Goal: Task Accomplishment & Management: Manage account settings

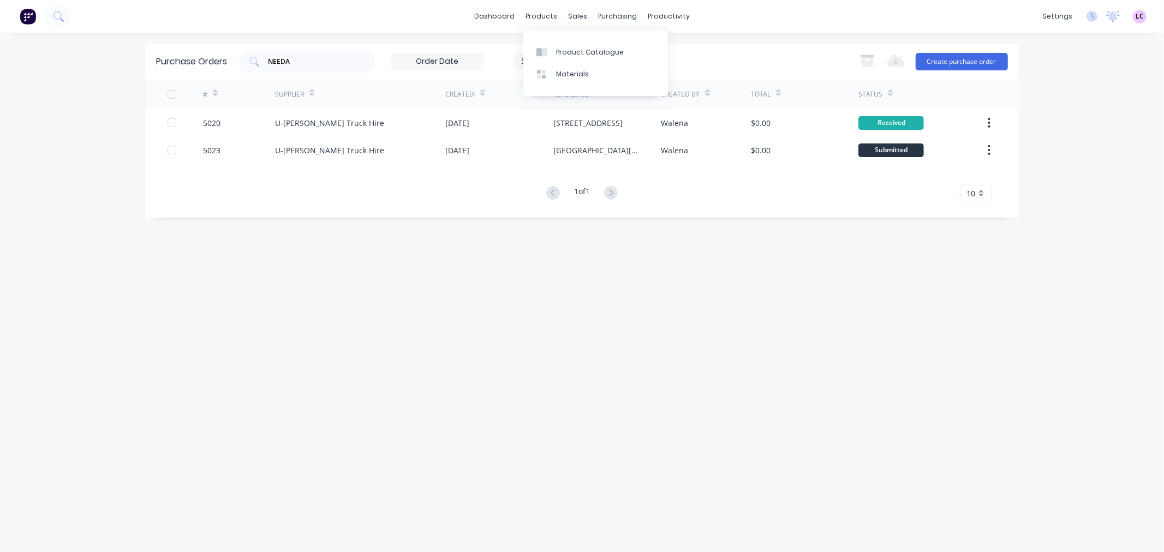
click at [493, 25] on div "dashboard products sales purchasing productivity dashboard products Product Cat…" at bounding box center [582, 16] width 1164 height 33
click at [494, 11] on link "dashboard" at bounding box center [494, 16] width 51 height 16
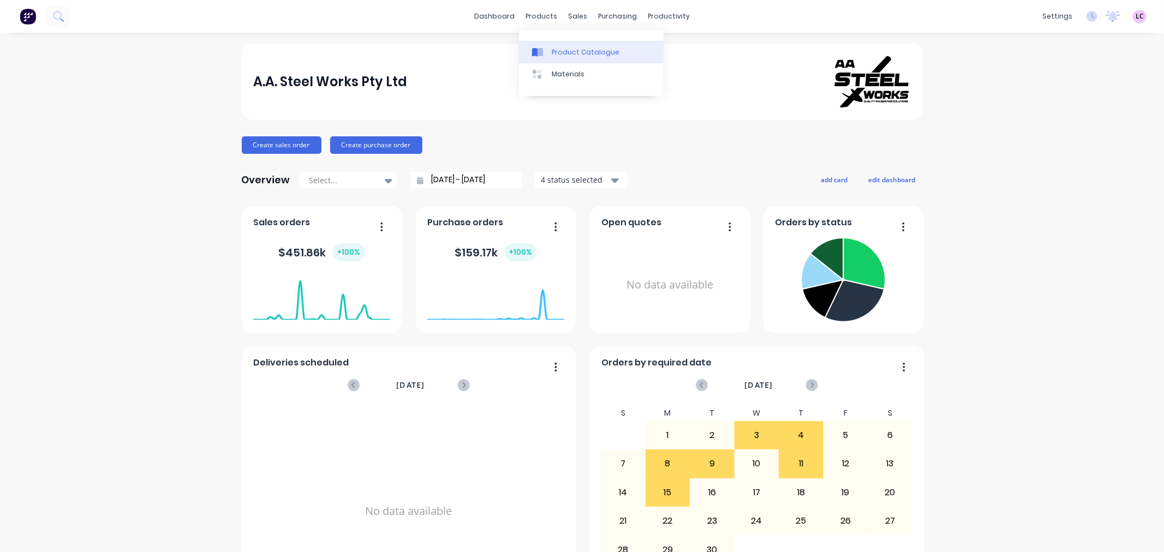
click at [569, 53] on div "Product Catalogue" at bounding box center [586, 52] width 68 height 10
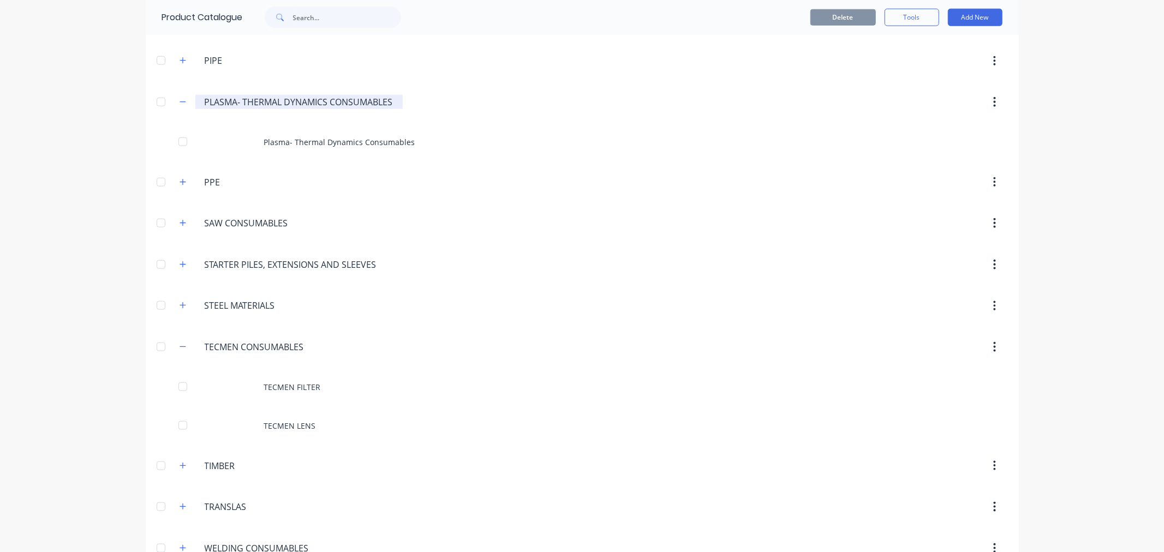
scroll to position [1054, 0]
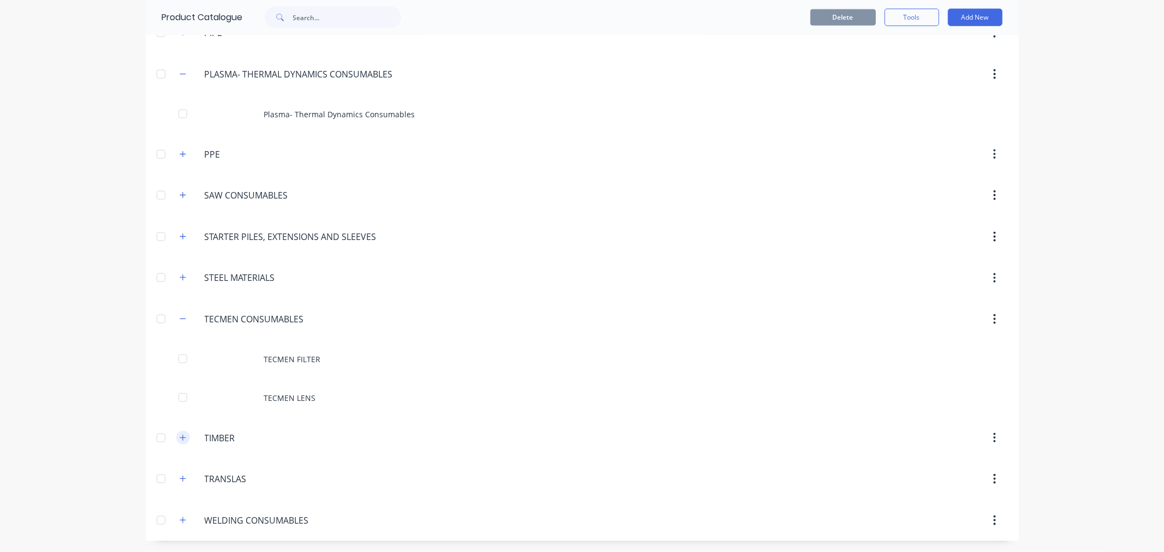
click at [180, 438] on icon "button" at bounding box center [183, 438] width 6 height 6
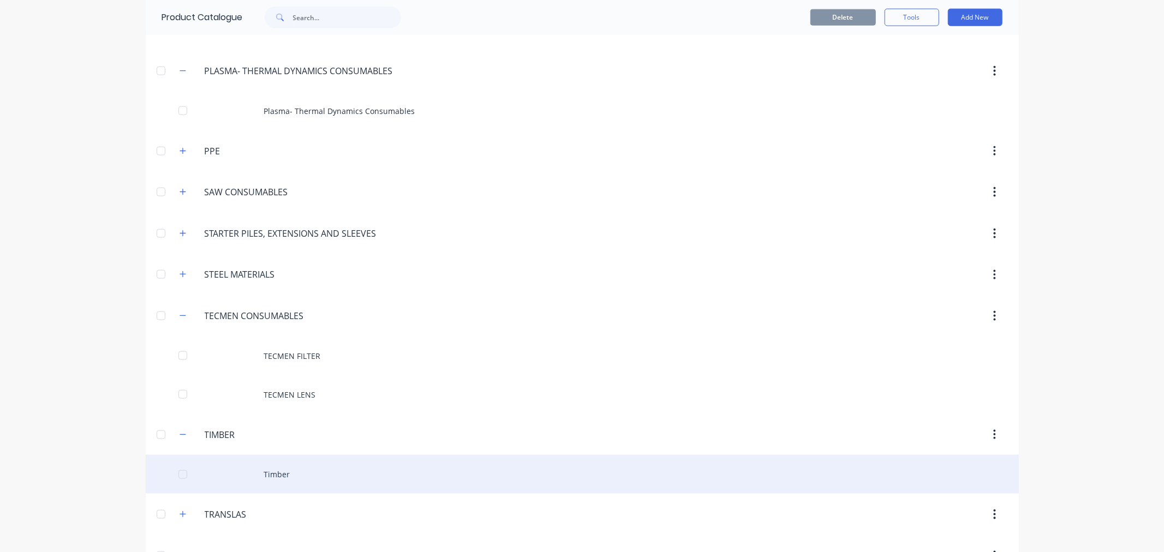
click at [270, 475] on div "Timber" at bounding box center [582, 474] width 873 height 39
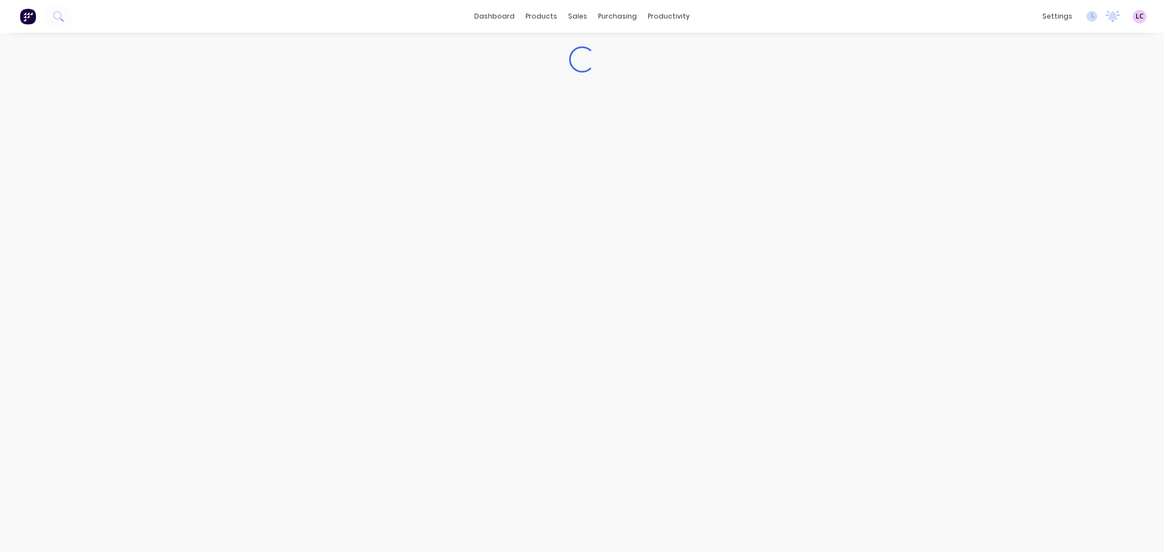
type textarea "x"
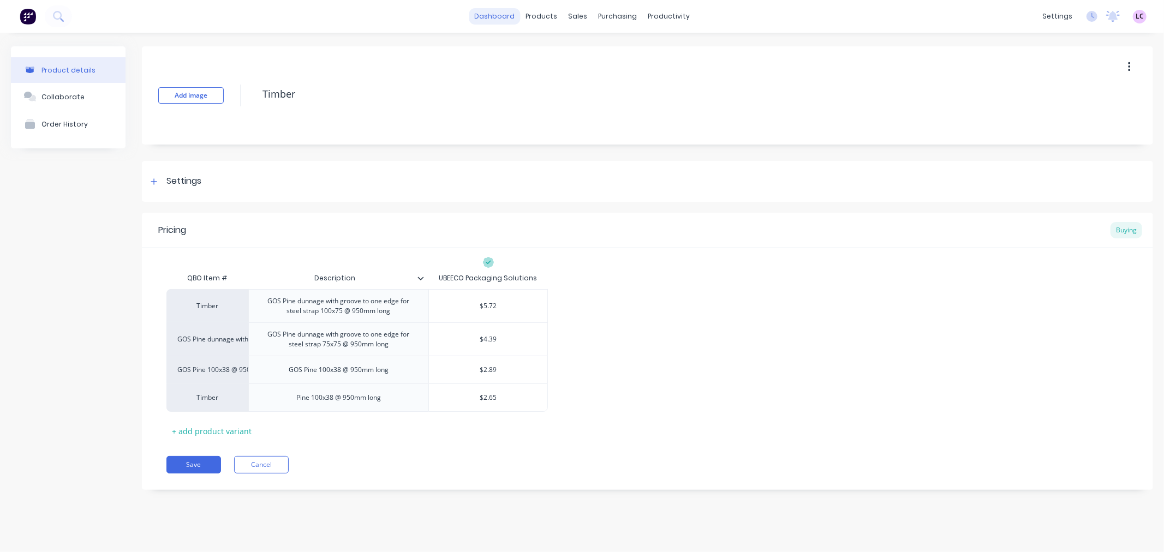
click at [492, 18] on link "dashboard" at bounding box center [494, 16] width 51 height 16
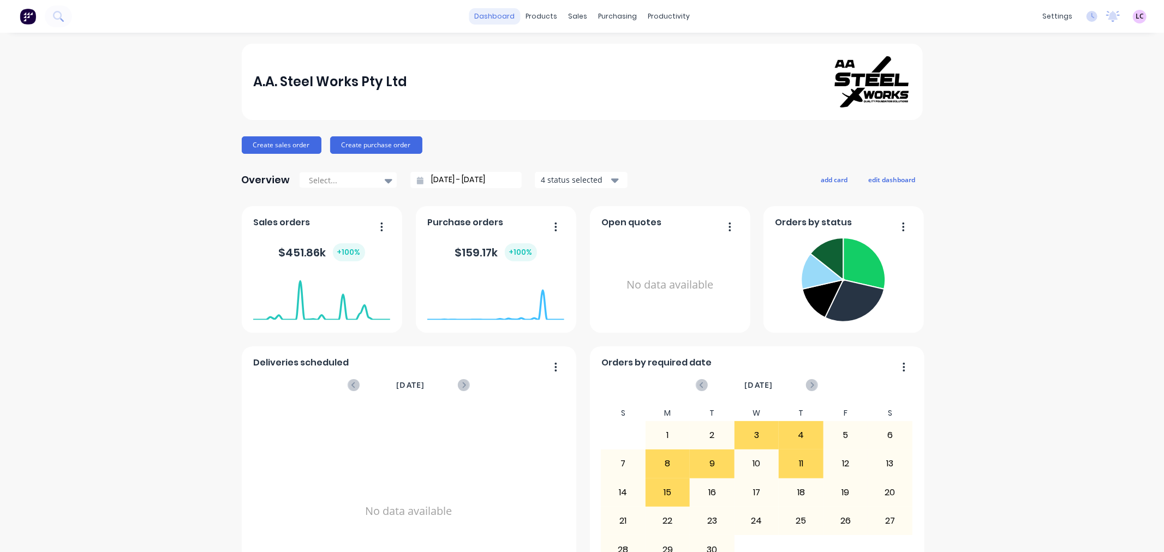
click at [499, 15] on link "dashboard" at bounding box center [494, 16] width 51 height 16
click at [675, 49] on div "Workflow" at bounding box center [683, 52] width 33 height 10
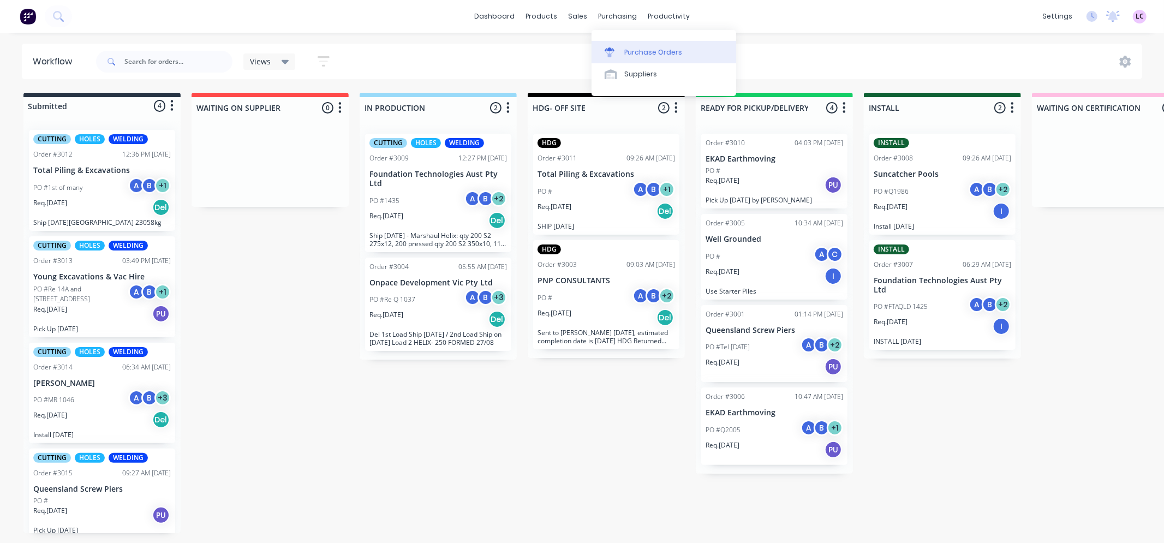
click at [620, 45] on link "Purchase Orders" at bounding box center [663, 52] width 145 height 22
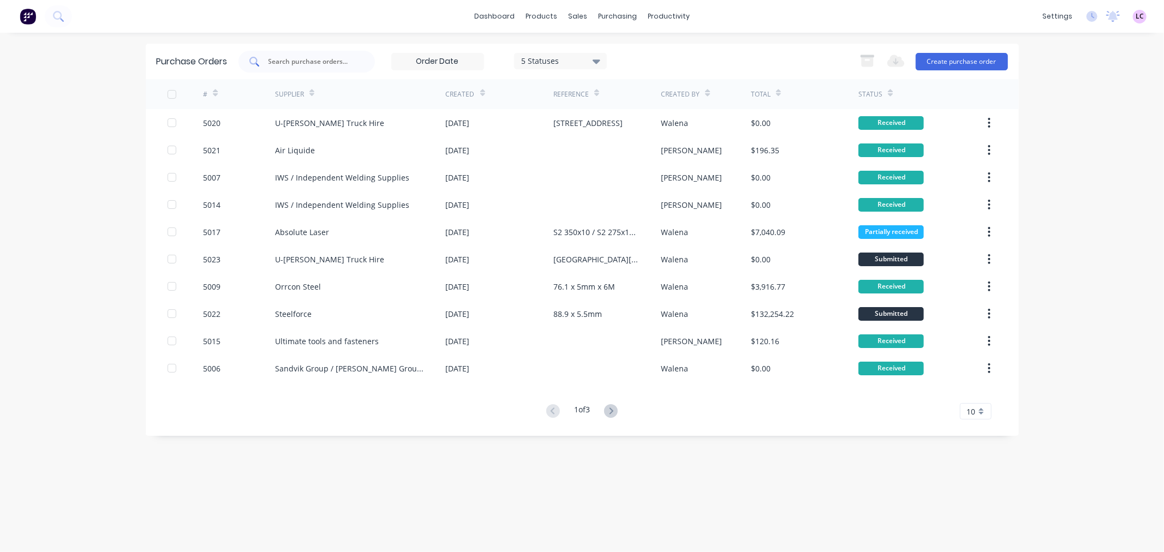
click at [320, 61] on input "text" at bounding box center [312, 61] width 91 height 11
type input "5018"
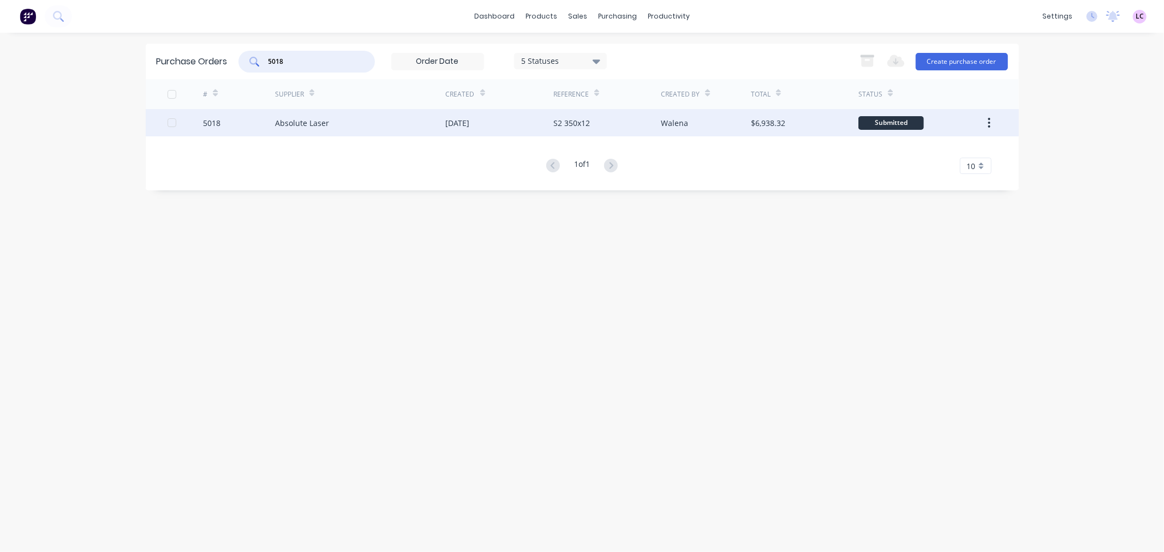
click at [312, 122] on div "Absolute Laser" at bounding box center [302, 122] width 54 height 11
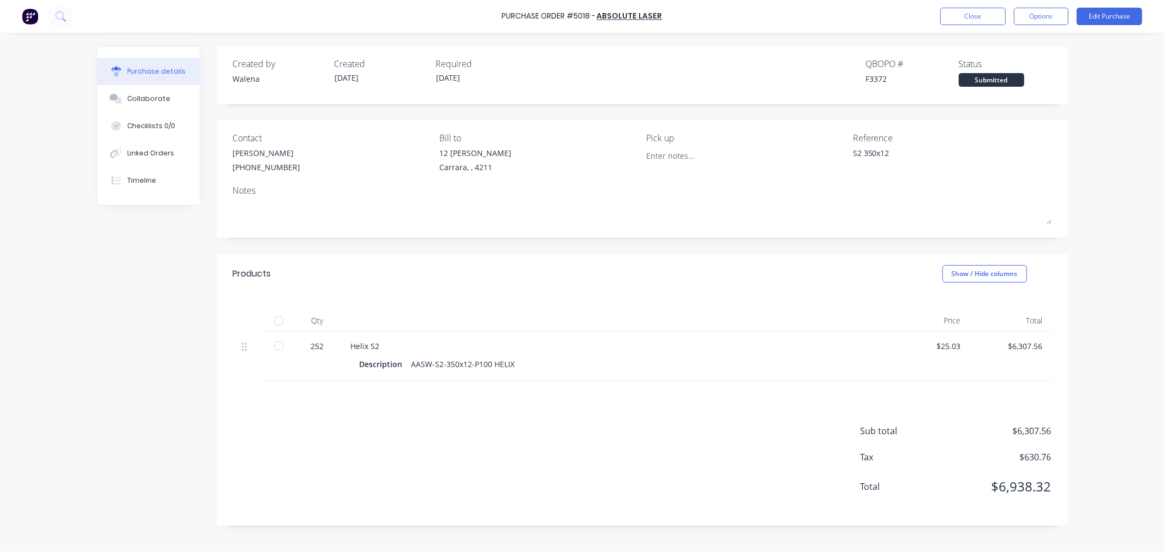
click at [1021, 345] on div "$6,307.56" at bounding box center [1010, 345] width 64 height 11
click at [1114, 14] on button "Edit Purchase" at bounding box center [1109, 16] width 65 height 17
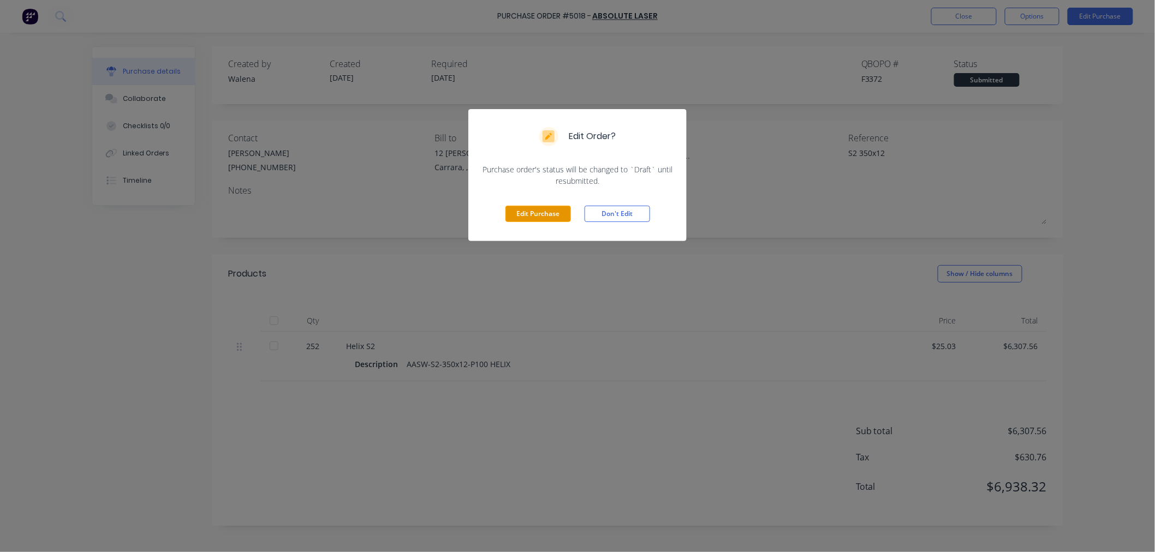
click at [541, 217] on button "Edit Purchase" at bounding box center [537, 214] width 65 height 16
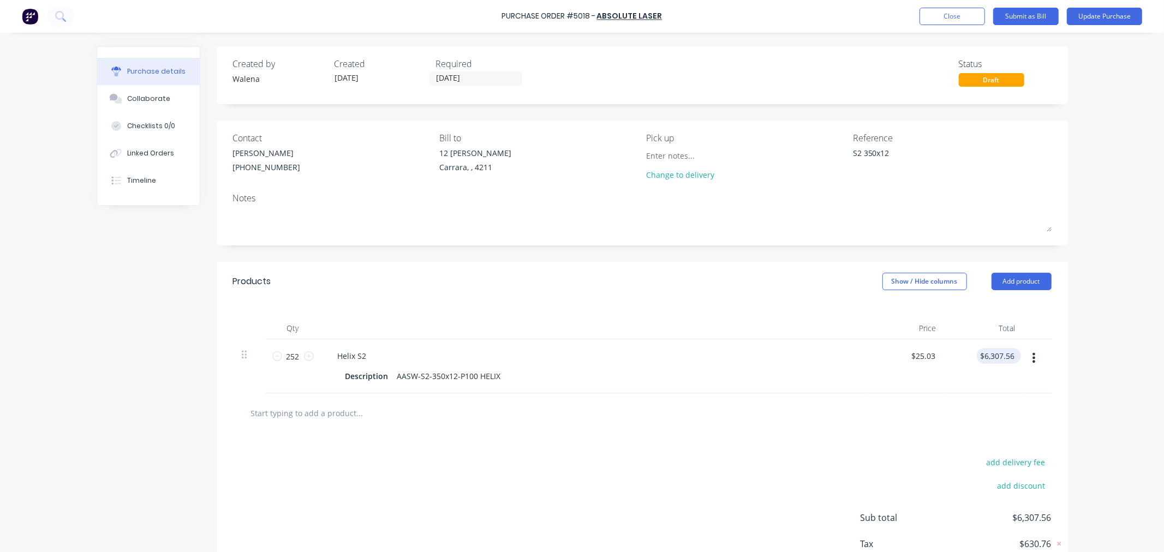
type textarea "x"
type input "6307.56"
click at [983, 360] on input "6307.56" at bounding box center [997, 356] width 40 height 16
type textarea "x"
click at [983, 360] on input "6307.56" at bounding box center [1000, 356] width 34 height 16
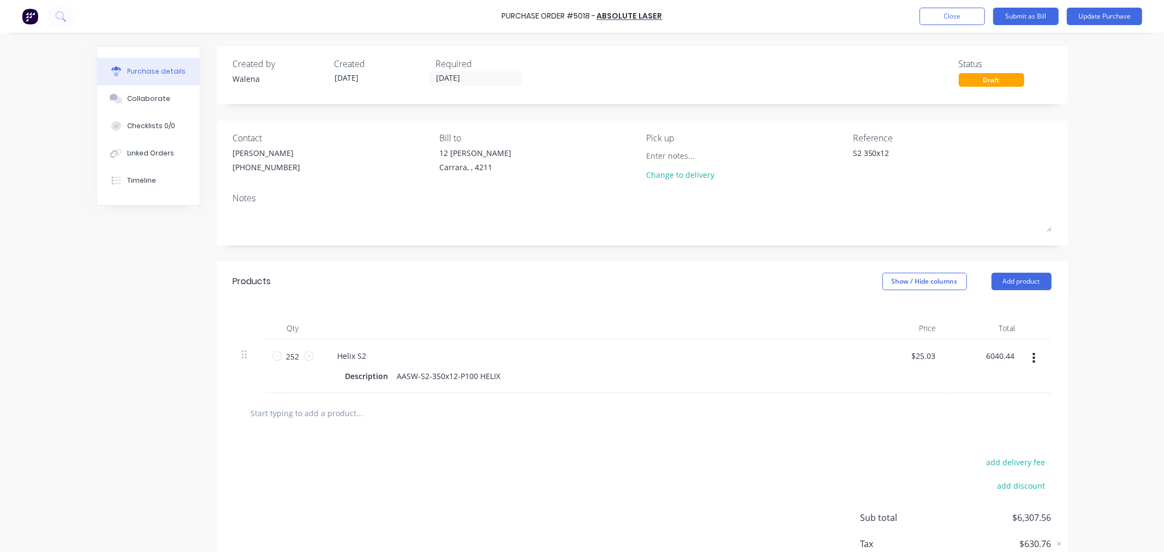
type input "6040.44"
type textarea "x"
type input "$23.97"
type input "$6,040.44"
click at [37, 399] on div "Purchase Order #5018 - Absolute Laser Add product Close Submit as Bill Update P…" at bounding box center [582, 276] width 1164 height 552
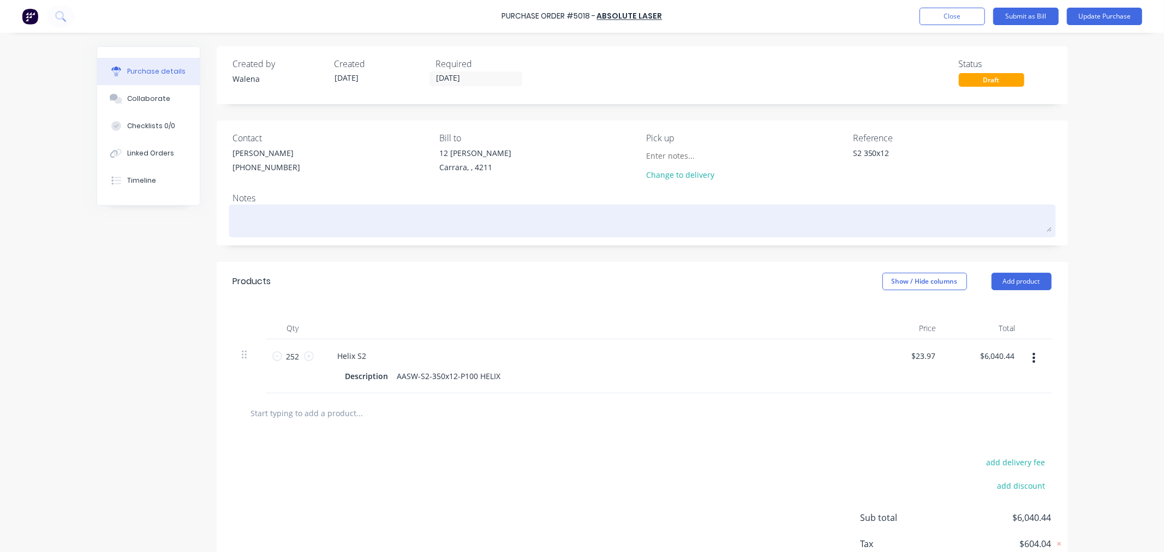
click at [317, 214] on textarea at bounding box center [642, 219] width 818 height 25
type textarea "x"
type textarea "p"
type textarea "x"
type textarea "po"
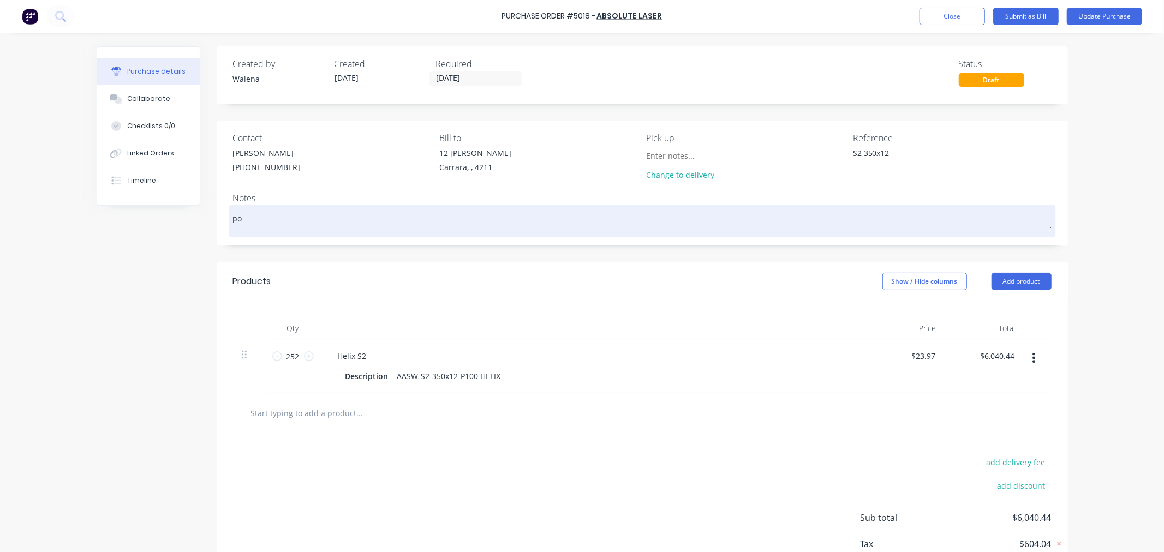
type textarea "x"
type textarea "p"
type textarea "x"
type textarea "P"
type textarea "x"
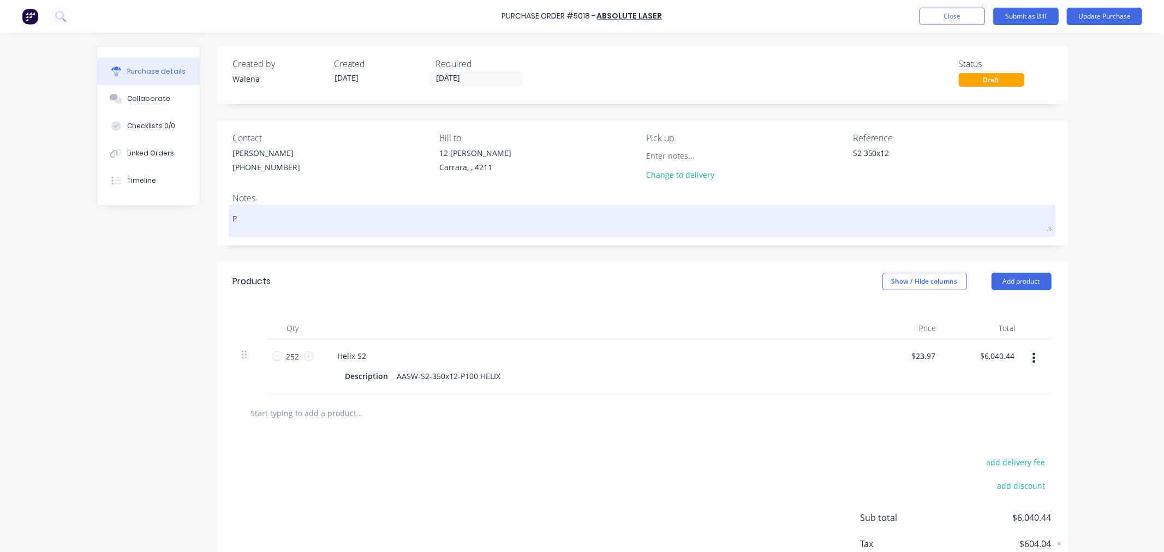
type textarea "PO"
type textarea "x"
type textarea "PO5"
type textarea "x"
type textarea "PO50"
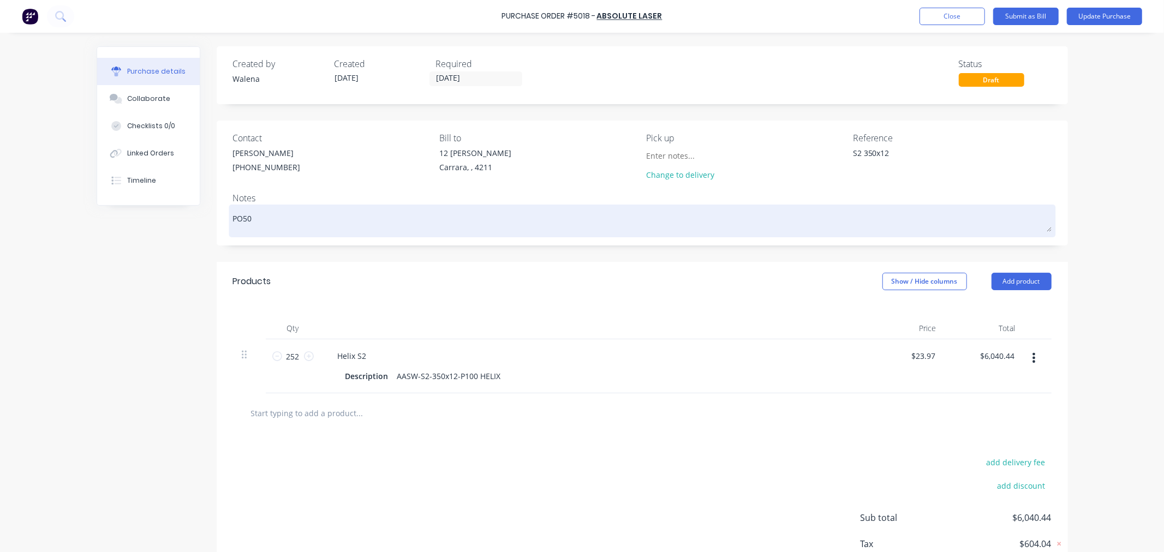
type textarea "x"
type textarea "PO501"
type textarea "x"
type textarea "PO5018"
click at [241, 217] on textarea "PO5018" at bounding box center [642, 219] width 818 height 25
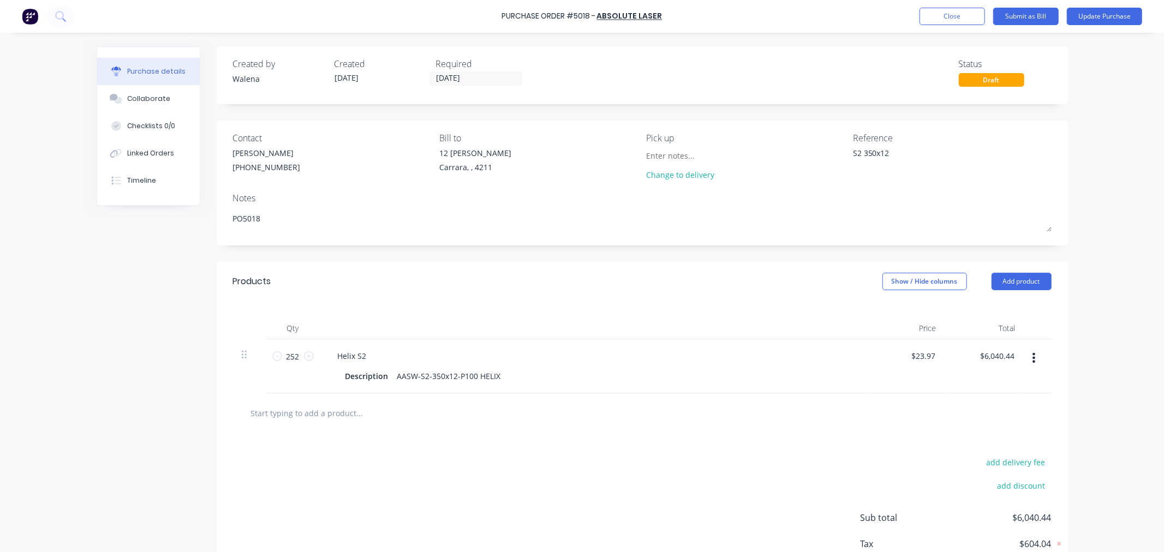
type textarea "x"
type textarea "PO 5018"
type textarea "x"
type textarea "PO 5018"
click at [1097, 196] on div "Purchase Order #5018 - Absolute Laser Add product Close Submit as Bill Update P…" at bounding box center [582, 276] width 1164 height 552
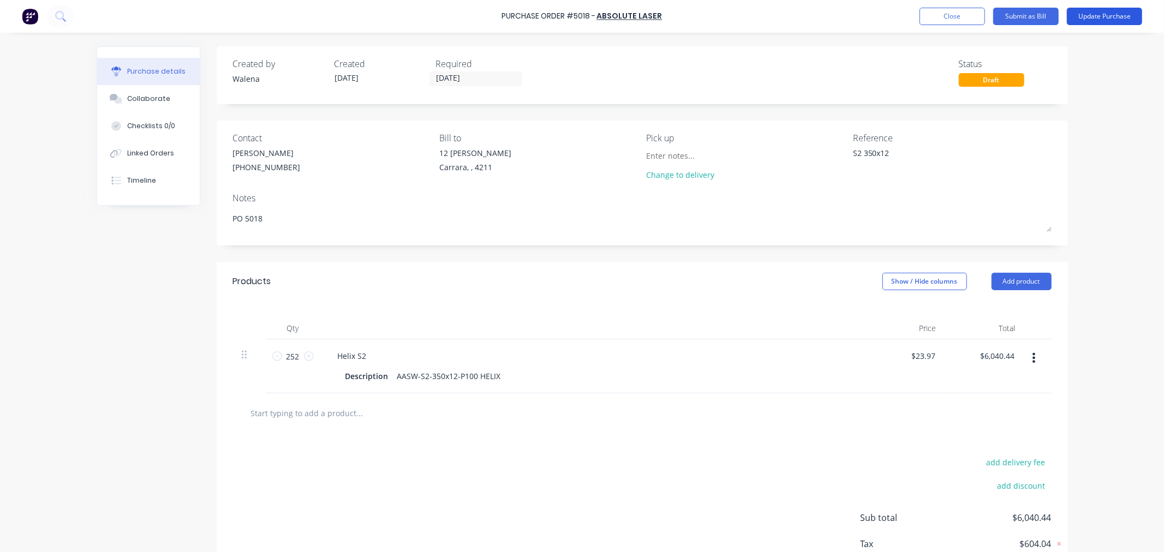
click at [1099, 17] on button "Update Purchase" at bounding box center [1104, 16] width 75 height 17
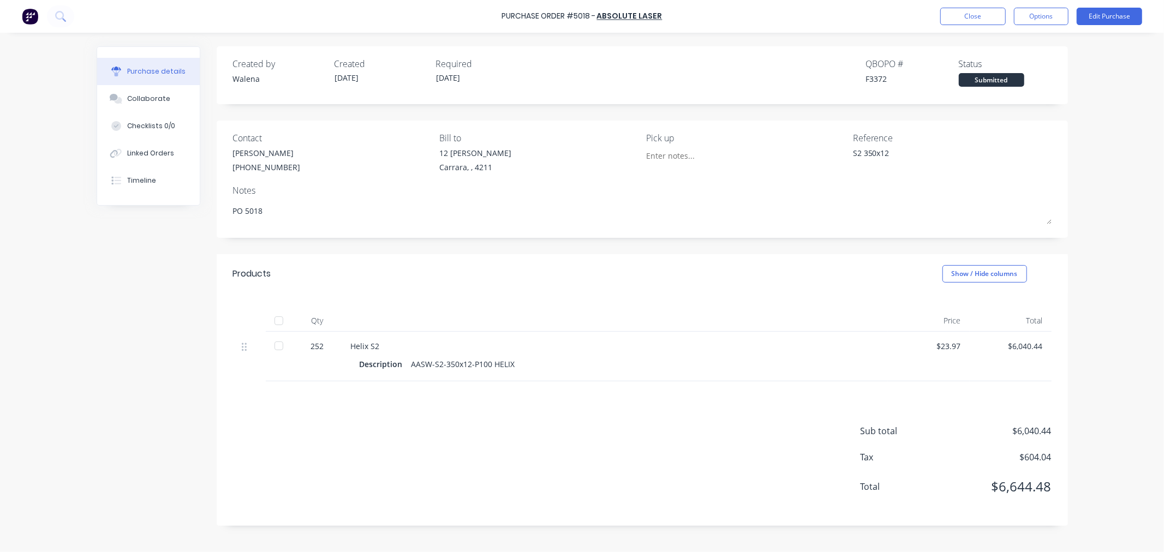
click at [276, 321] on div at bounding box center [279, 321] width 22 height 22
click at [988, 17] on button "Close" at bounding box center [972, 16] width 65 height 17
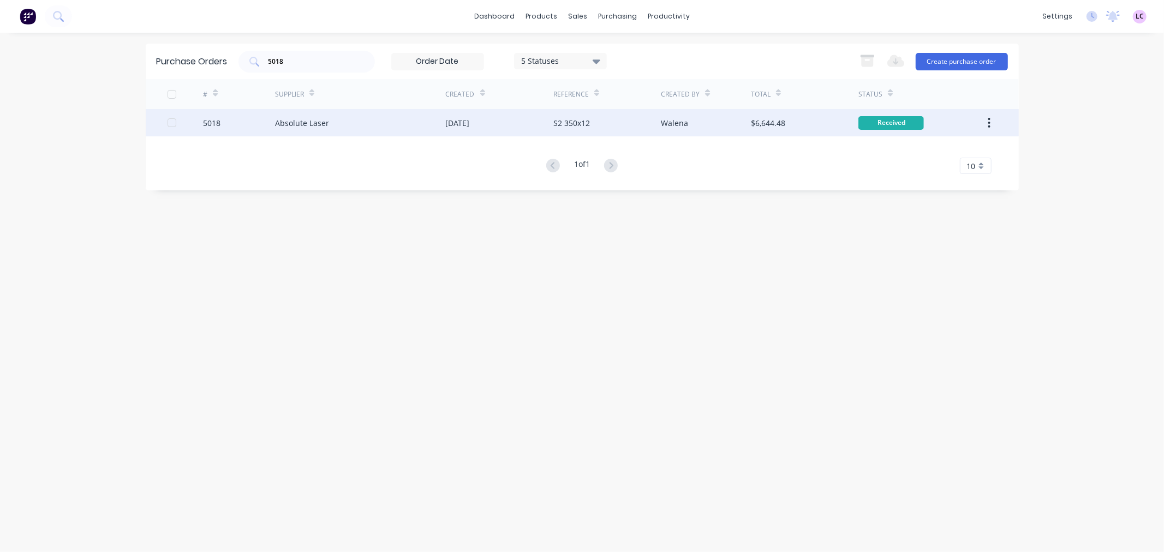
click at [341, 123] on div "Absolute Laser" at bounding box center [360, 122] width 171 height 27
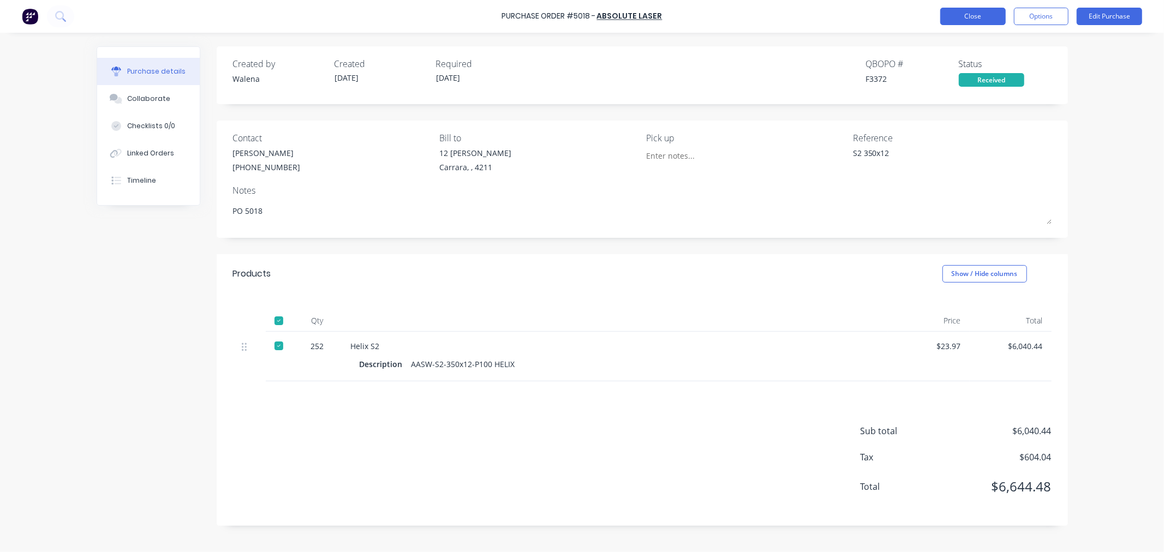
click at [982, 15] on button "Close" at bounding box center [972, 16] width 65 height 17
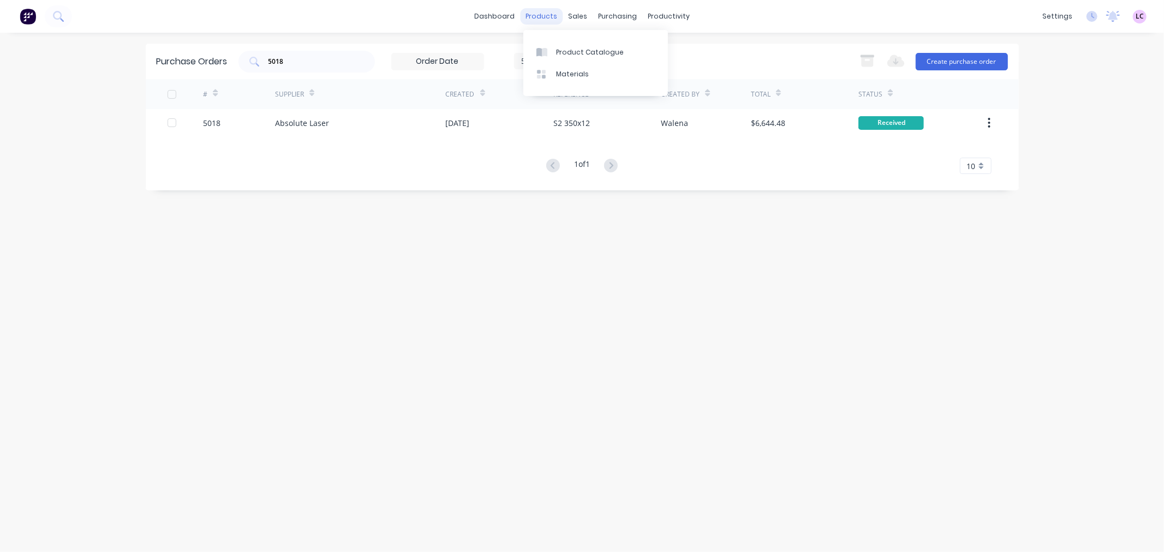
click at [546, 17] on div "products" at bounding box center [541, 16] width 43 height 16
click at [576, 47] on div "Product Catalogue" at bounding box center [590, 52] width 68 height 10
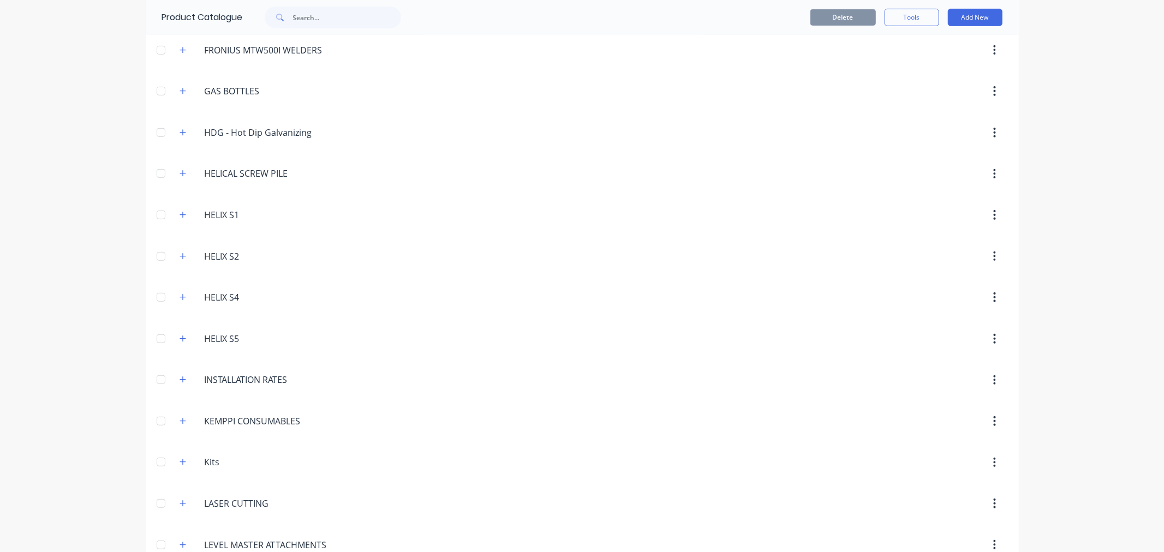
scroll to position [424, 0]
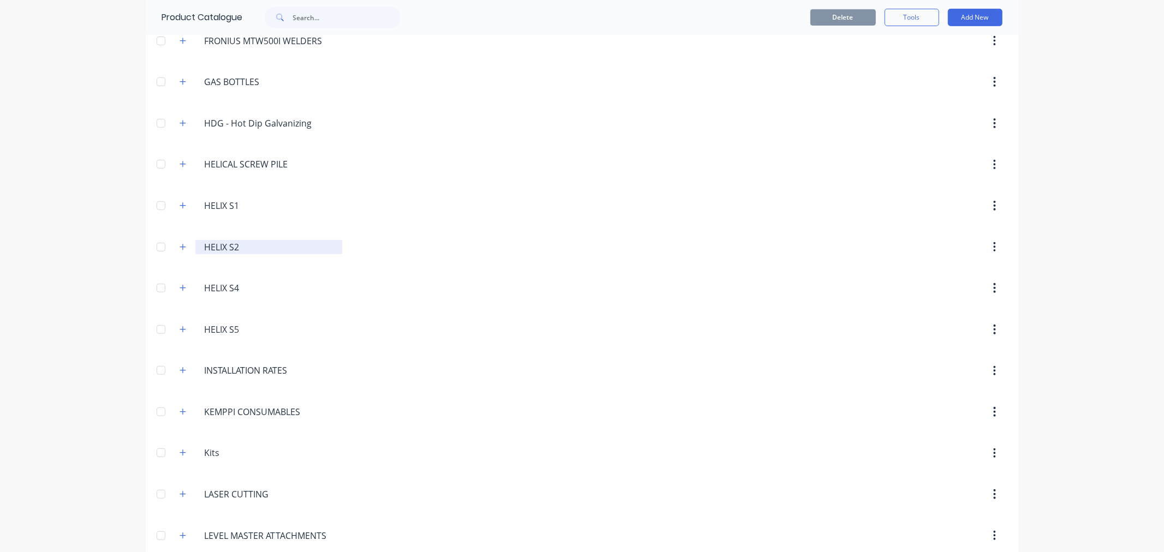
click at [220, 242] on input "HELIX S2" at bounding box center [269, 247] width 129 height 13
click at [180, 247] on icon "button" at bounding box center [183, 247] width 6 height 6
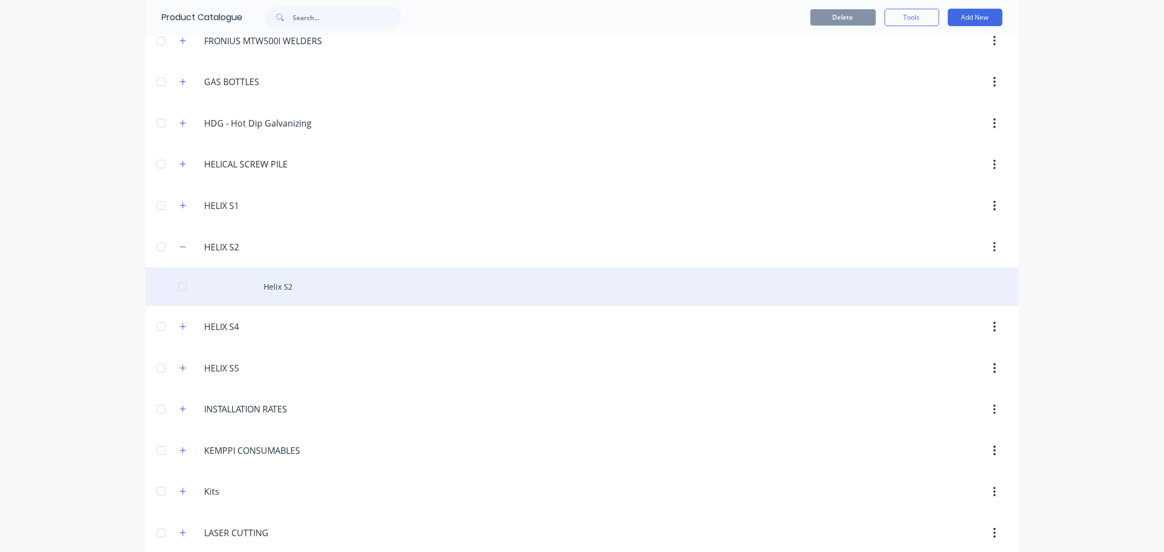
click at [287, 288] on div "Helix S2" at bounding box center [582, 286] width 873 height 39
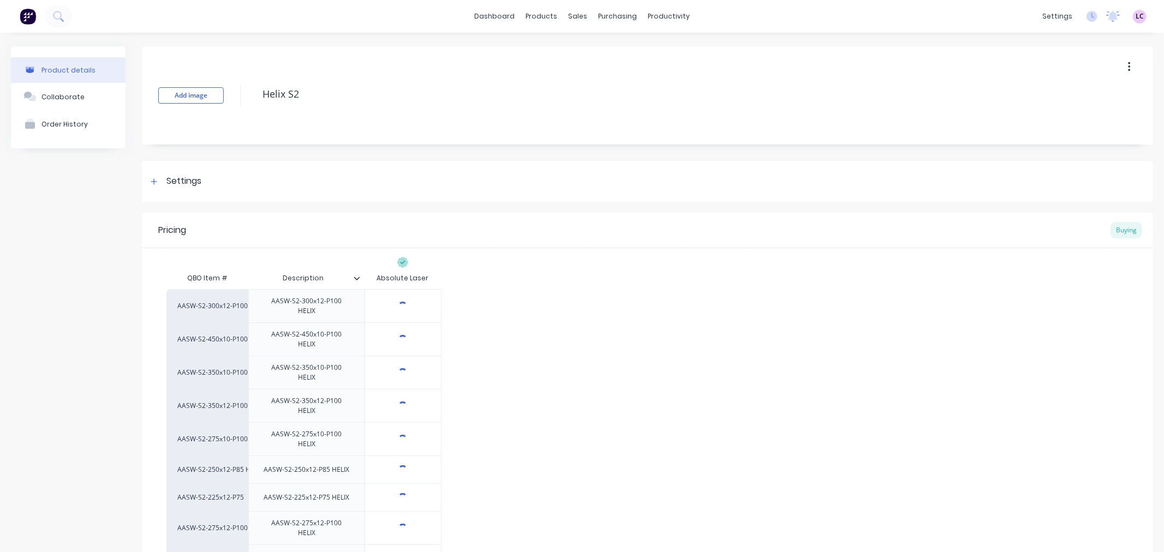
type textarea "x"
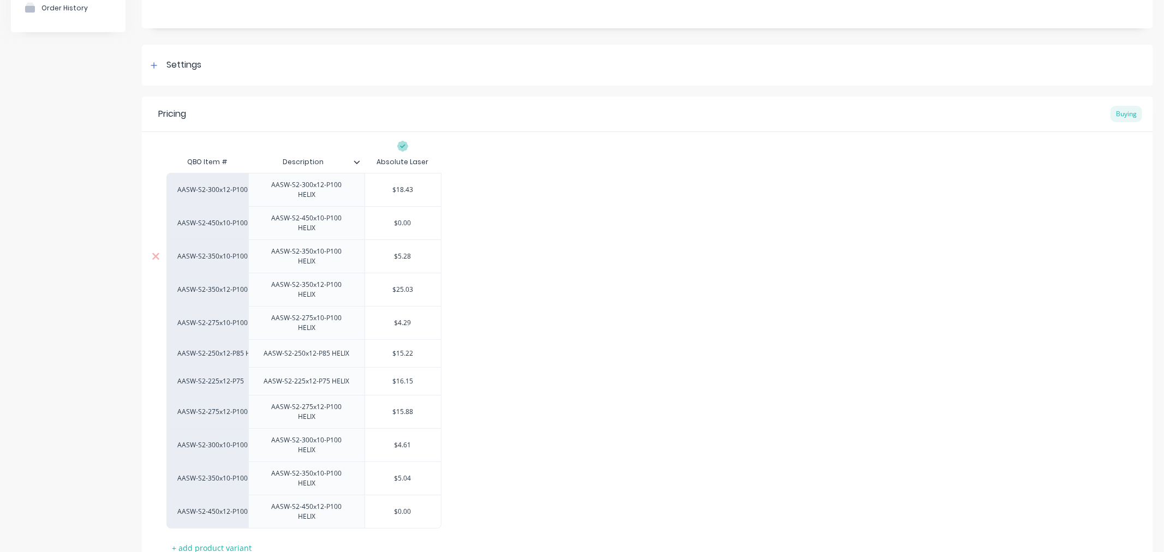
scroll to position [121, 0]
type input "$25.03"
click at [412, 280] on input "$25.03" at bounding box center [403, 285] width 76 height 10
type textarea "x"
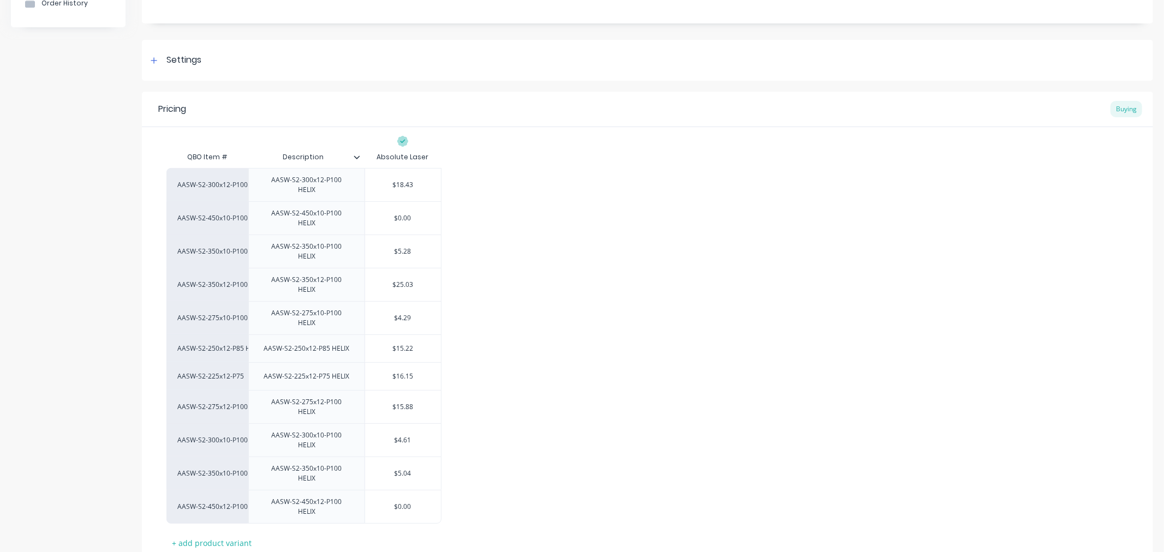
type input "$2"
type textarea "x"
type input "$23"
type textarea "x"
type input "$23."
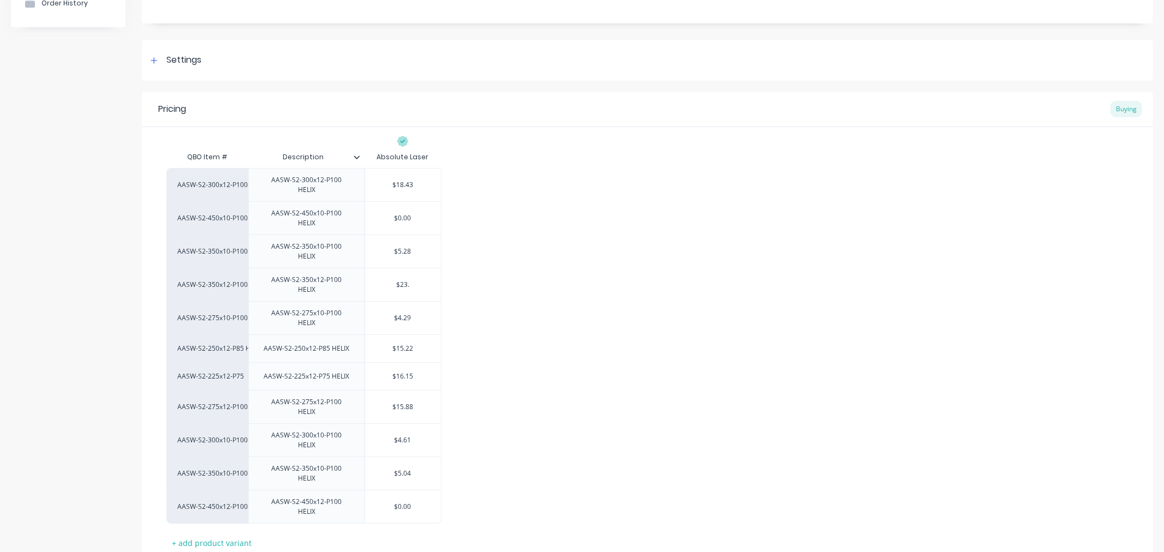
type textarea "x"
type input "$23.97"
type textarea "x"
type input "$23.97"
click at [564, 309] on div "AASW-S2-300x12-P100 AASW-S2-300x12-P100 HELIX $18.43 AASW-S2-450x10-P100 HELIX …" at bounding box center [647, 346] width 962 height 356
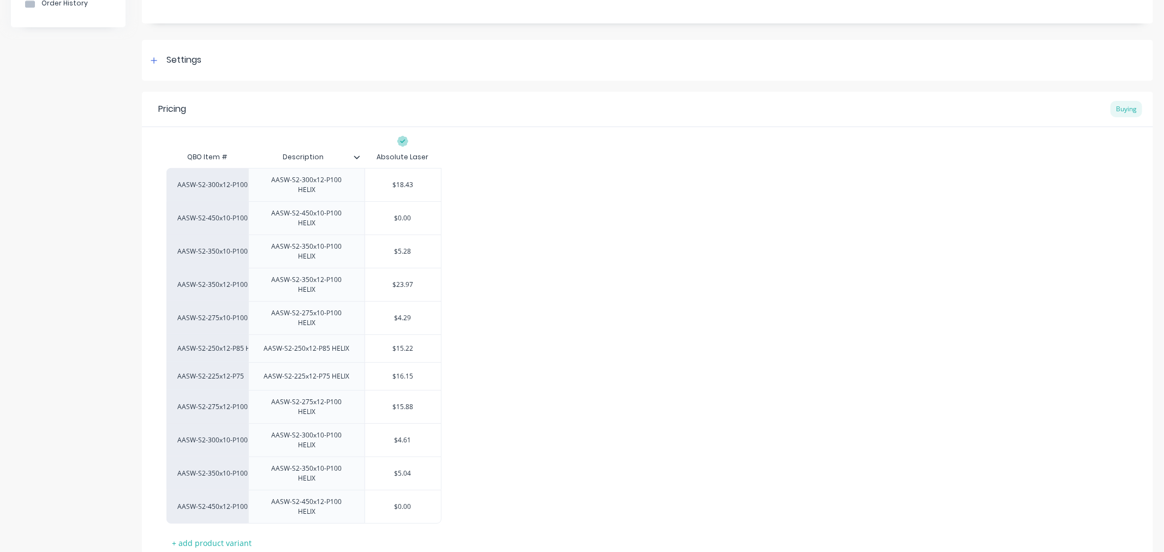
type textarea "x"
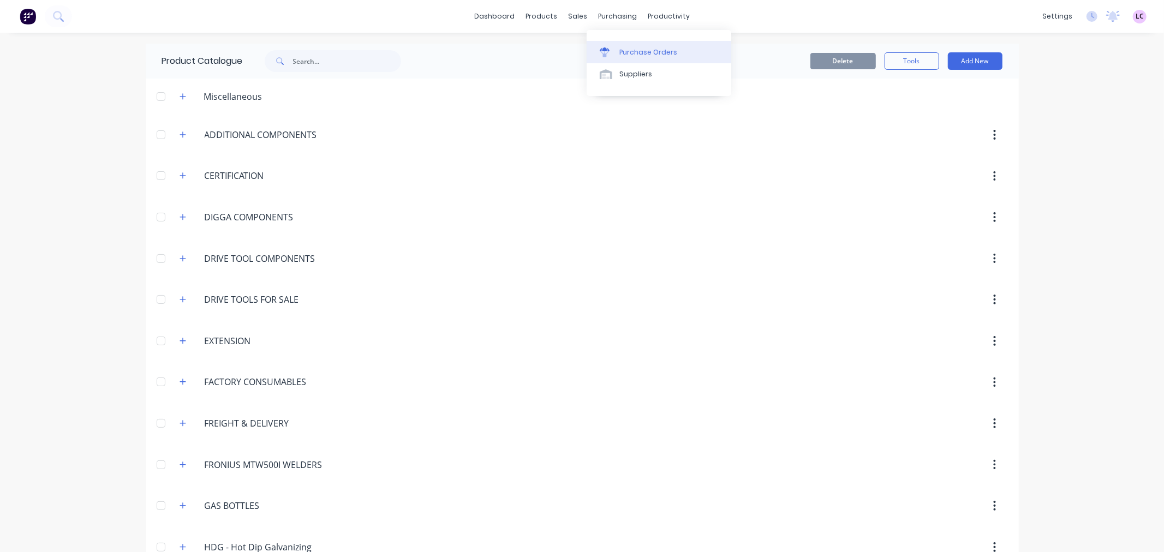
click at [648, 46] on link "Purchase Orders" at bounding box center [659, 52] width 145 height 22
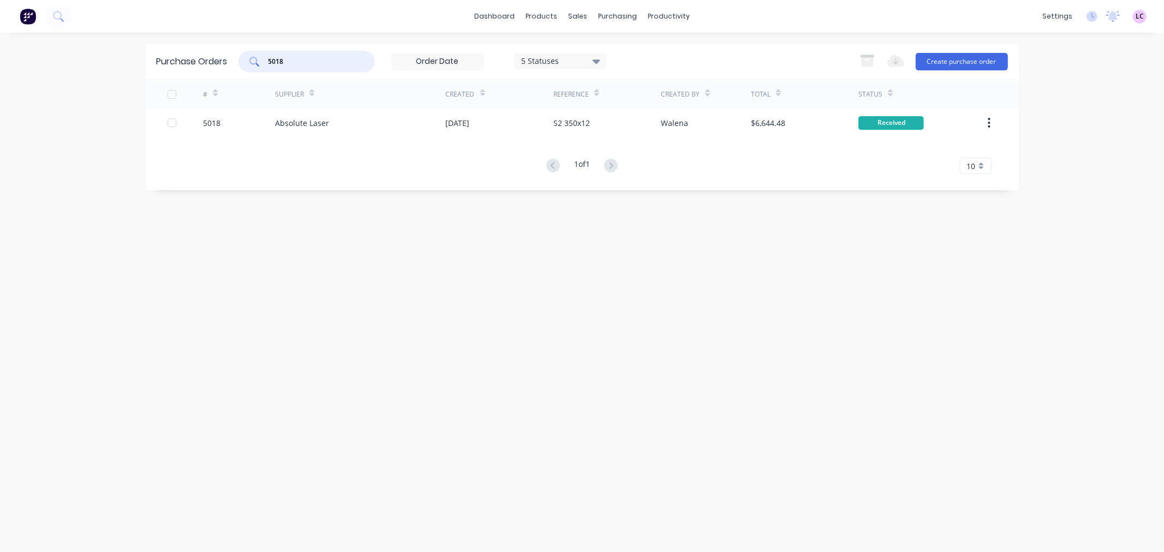
drag, startPoint x: 297, startPoint y: 61, endPoint x: 184, endPoint y: 64, distance: 113.6
click at [184, 64] on div "Purchase Orders 5018 5 Statuses 5 Statuses Export to Excel (XLSX) Create purcha…" at bounding box center [582, 61] width 873 height 35
type input "5017"
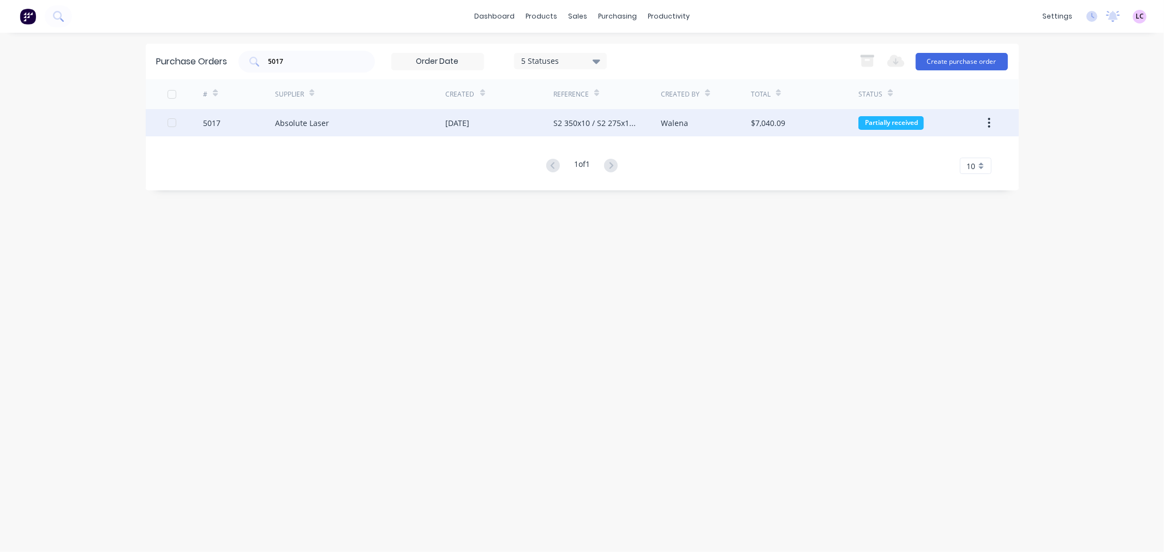
click at [256, 129] on div "5017" at bounding box center [239, 122] width 72 height 27
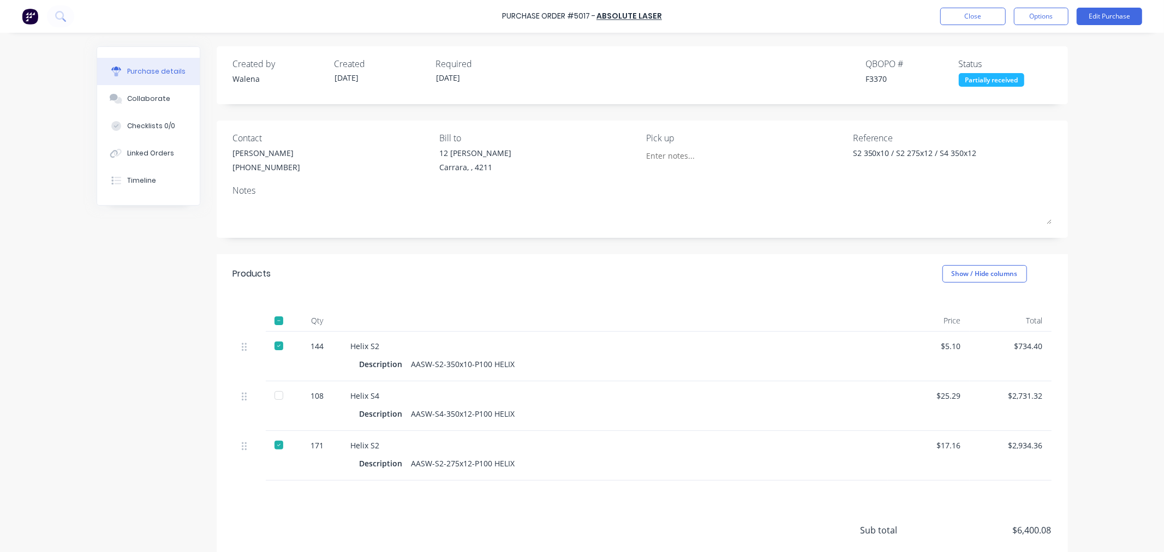
click at [1019, 394] on div "$2,731.32" at bounding box center [1010, 395] width 64 height 11
click at [1119, 14] on button "Edit Purchase" at bounding box center [1109, 16] width 65 height 17
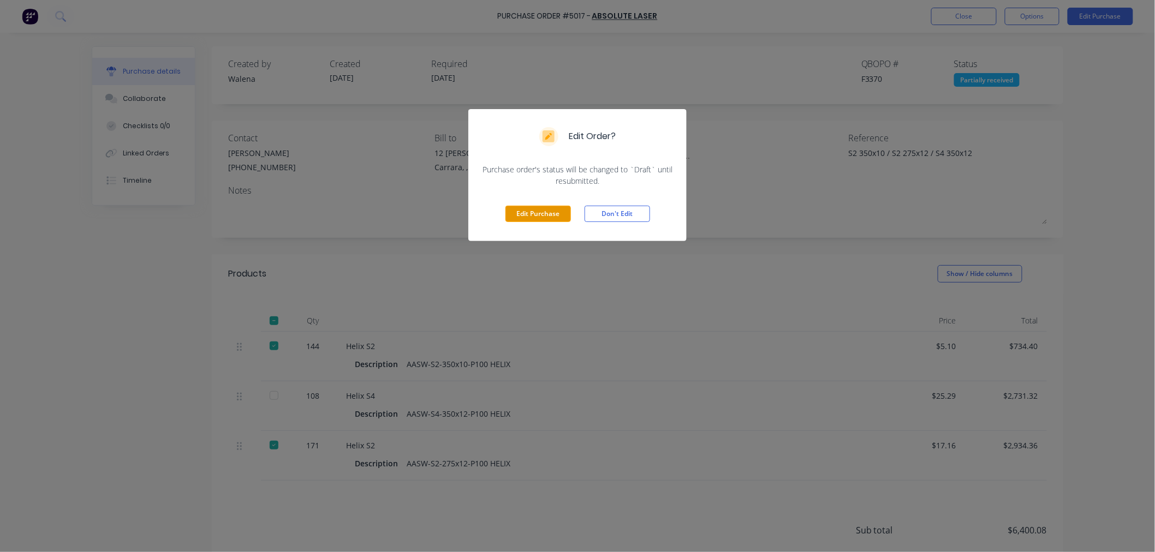
click at [542, 217] on button "Edit Purchase" at bounding box center [537, 214] width 65 height 16
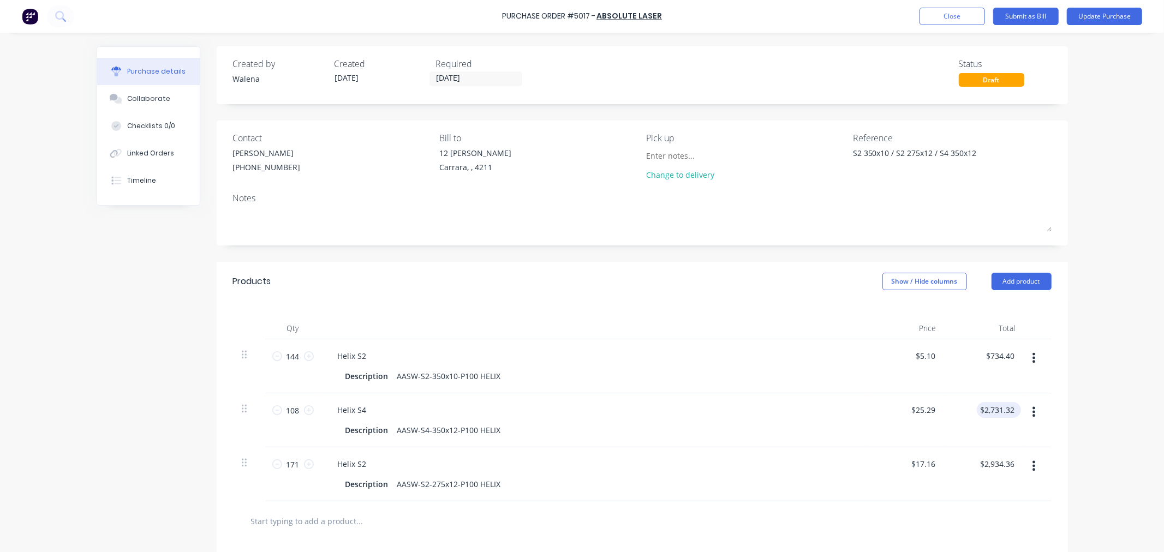
type textarea "x"
type input "2731.32"
click at [1000, 416] on input "2731.32" at bounding box center [1000, 410] width 34 height 16
type textarea "x"
click at [1000, 416] on input "2731.32" at bounding box center [1000, 410] width 34 height 16
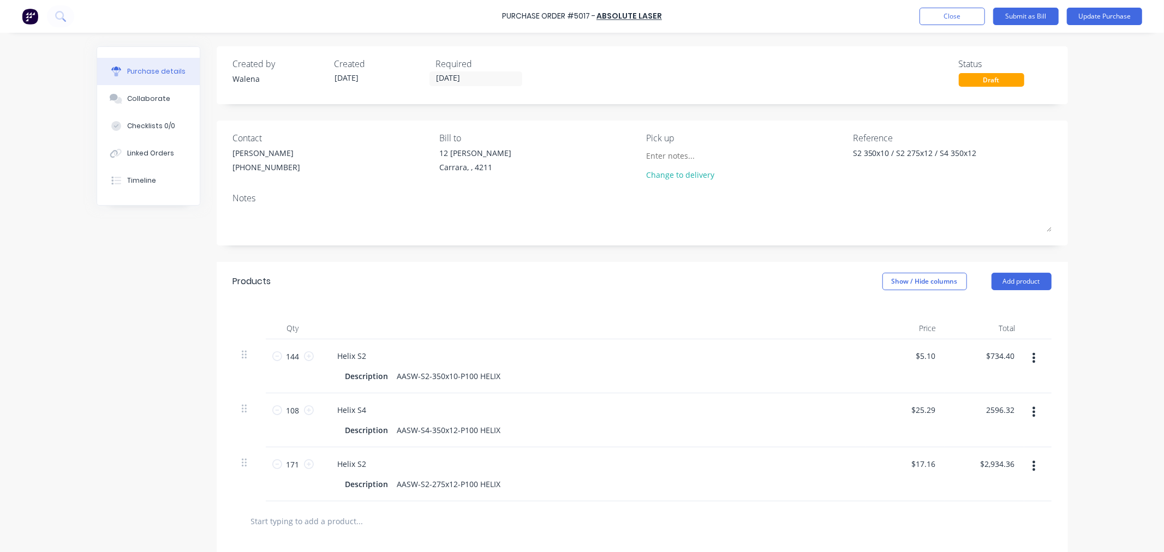
type input "2596.32"
type textarea "x"
type input "$24.04"
type input "$2,596.32"
click at [1117, 404] on div "Purchase Order #5017 - Absolute Laser Add product Close Submit as Bill Update P…" at bounding box center [582, 276] width 1164 height 552
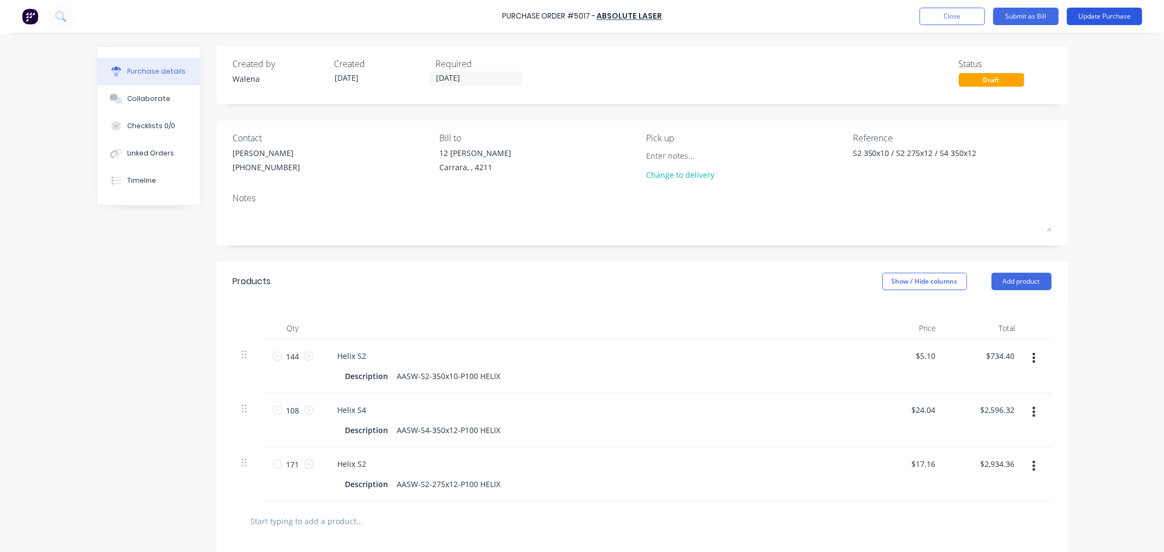
click at [1115, 15] on button "Update Purchase" at bounding box center [1104, 16] width 75 height 17
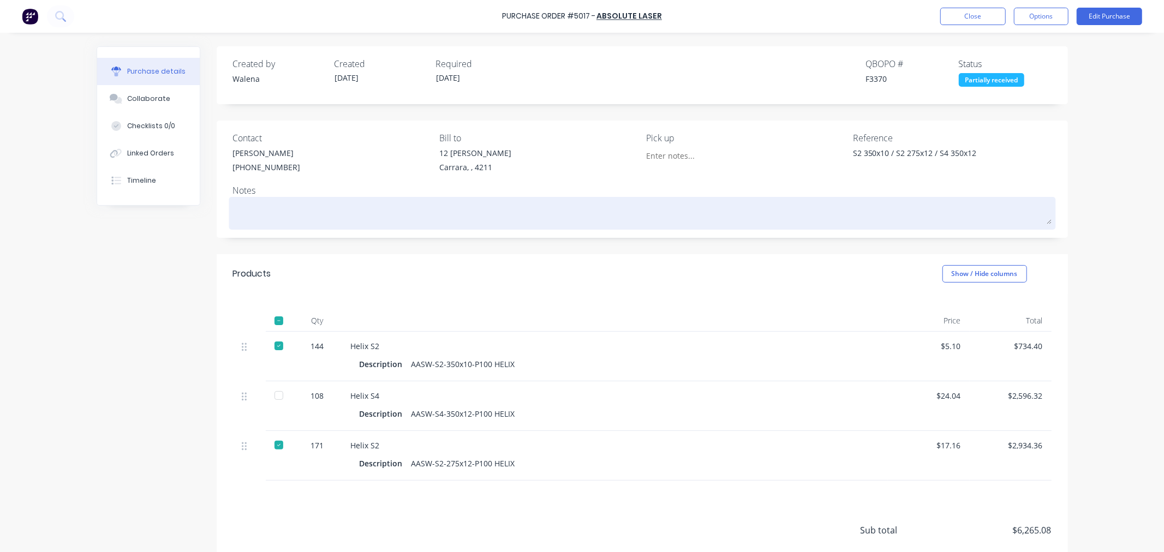
click at [282, 207] on textarea at bounding box center [642, 212] width 818 height 25
type textarea "x"
type textarea "P"
type textarea "x"
type textarea "PO"
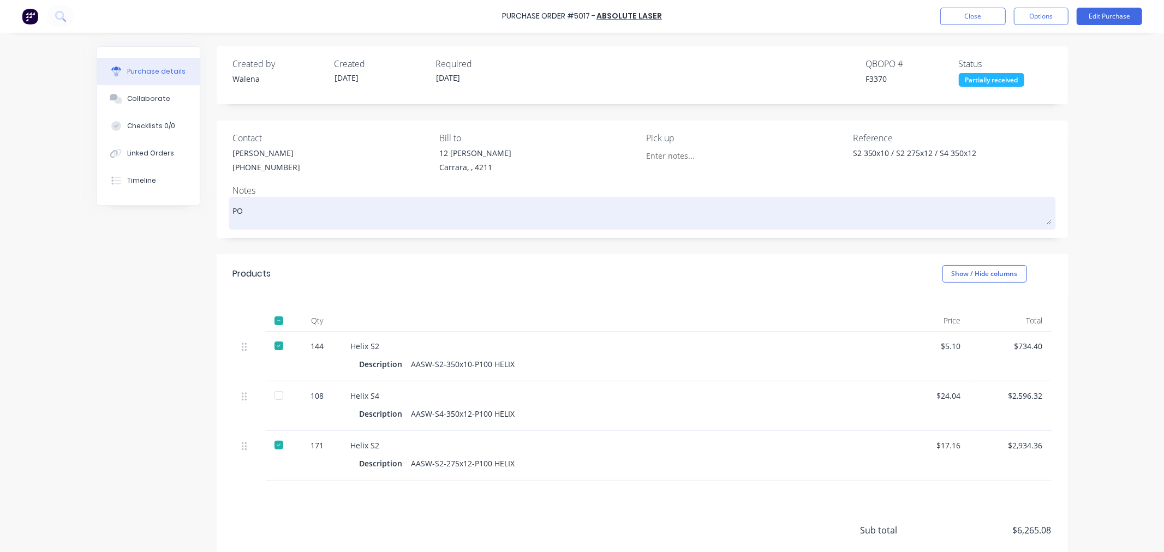
type textarea "x"
type textarea "PO"
type textarea "x"
type textarea "PO 5"
type textarea "x"
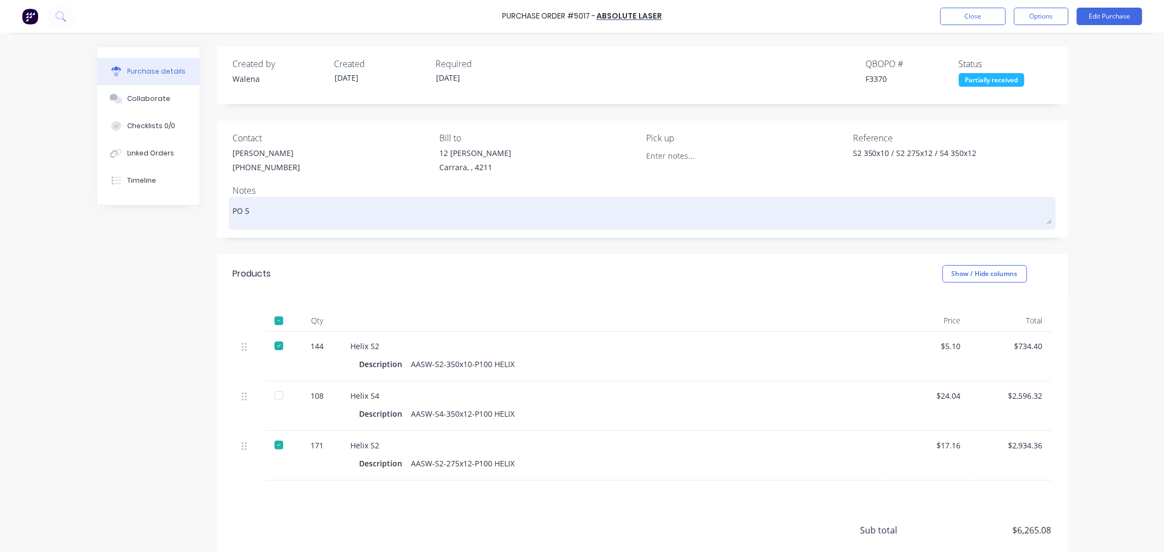
type textarea "PO 50"
type textarea "x"
type textarea "PO 501"
type textarea "x"
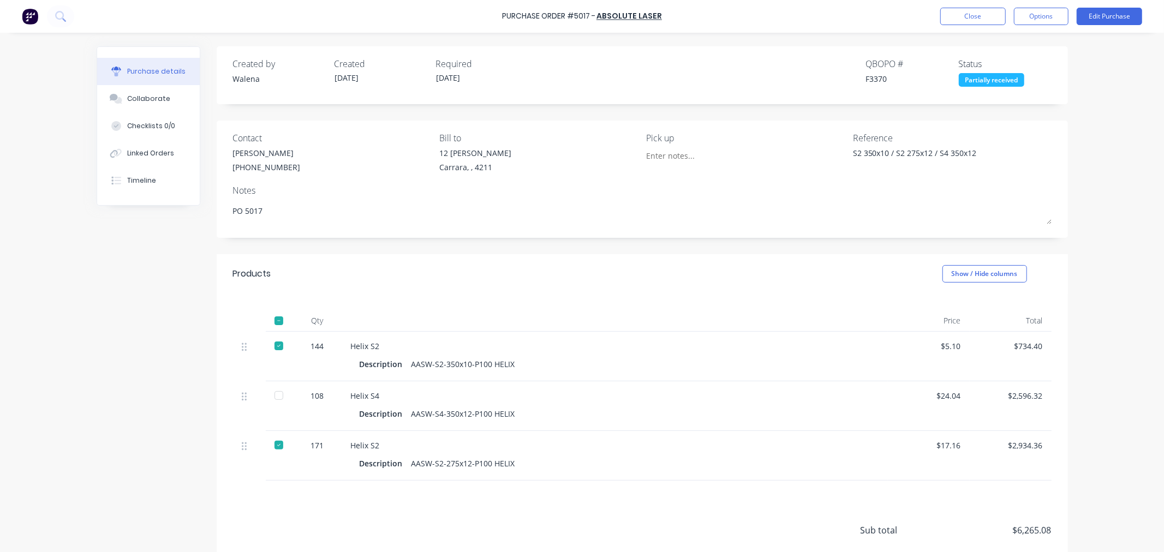
type textarea "PO 5017"
type textarea "x"
type textarea "PO 5017"
click at [1109, 159] on div "Purchase Order #5017 - Absolute Laser Close Options Edit Purchase Purchase deta…" at bounding box center [582, 276] width 1164 height 552
click at [274, 397] on div at bounding box center [279, 396] width 22 height 22
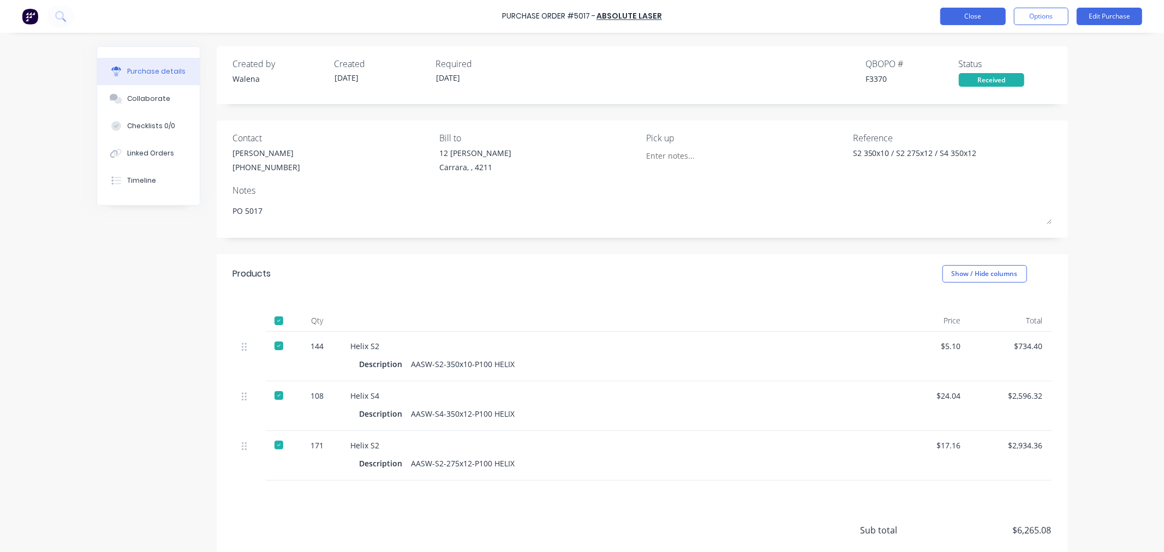
click at [981, 18] on button "Close" at bounding box center [972, 16] width 65 height 17
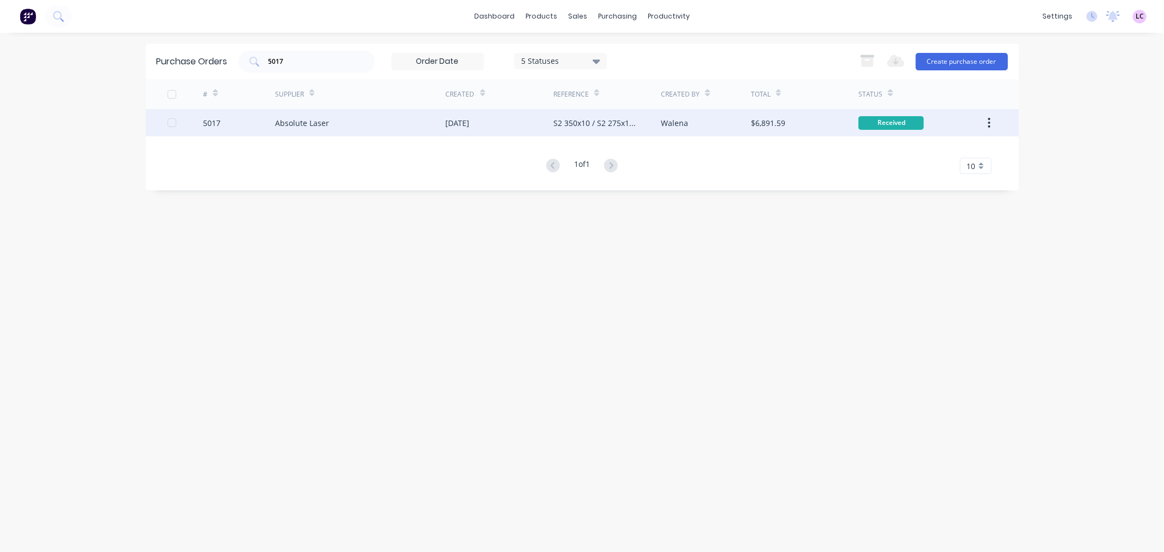
click at [356, 117] on div "Absolute Laser" at bounding box center [360, 122] width 171 height 27
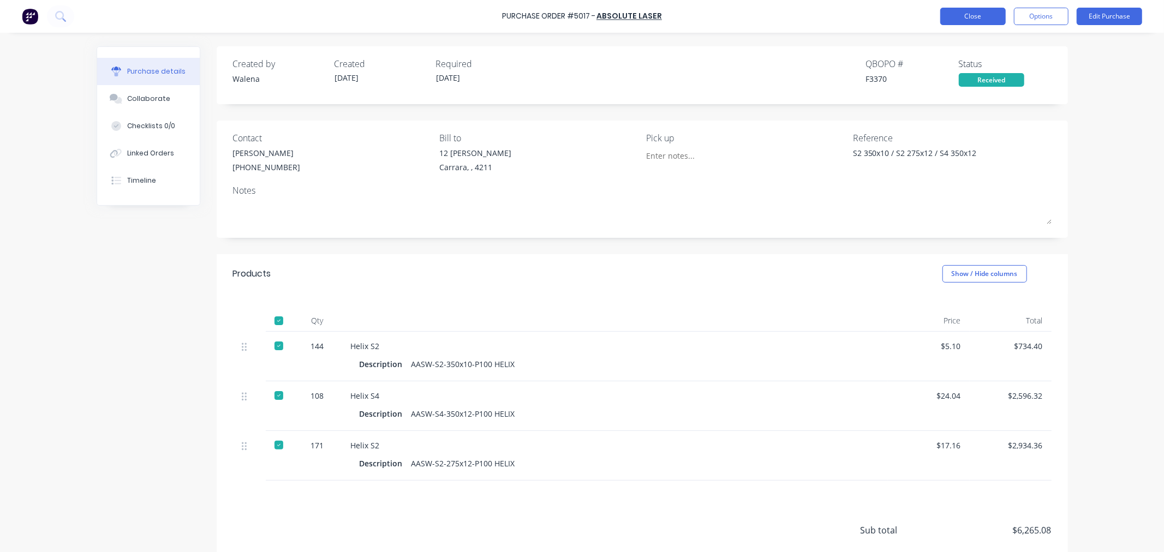
click at [975, 19] on button "Close" at bounding box center [972, 16] width 65 height 17
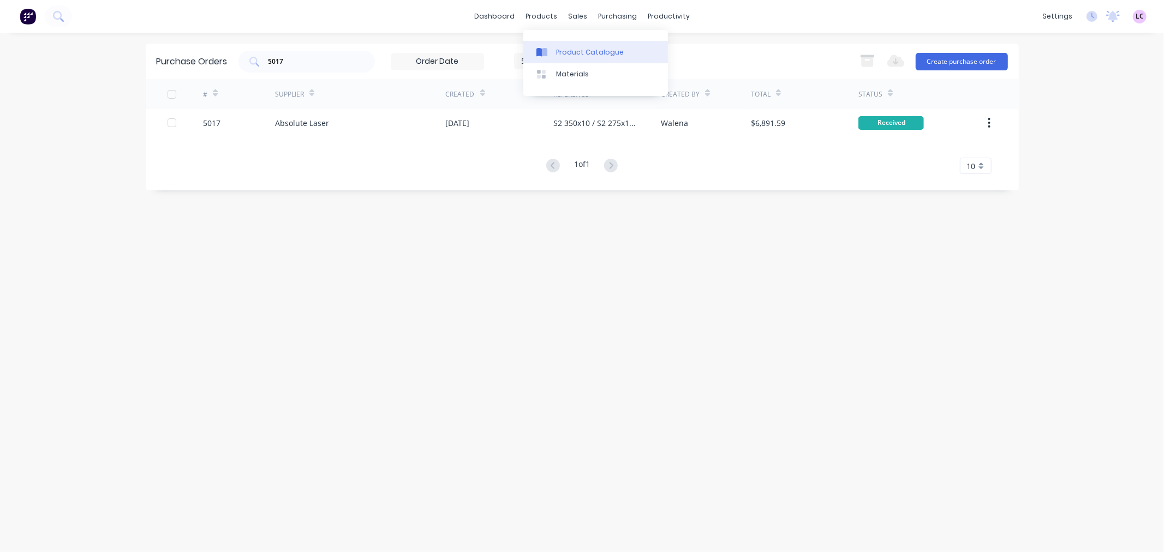
click at [569, 58] on link "Product Catalogue" at bounding box center [595, 52] width 145 height 22
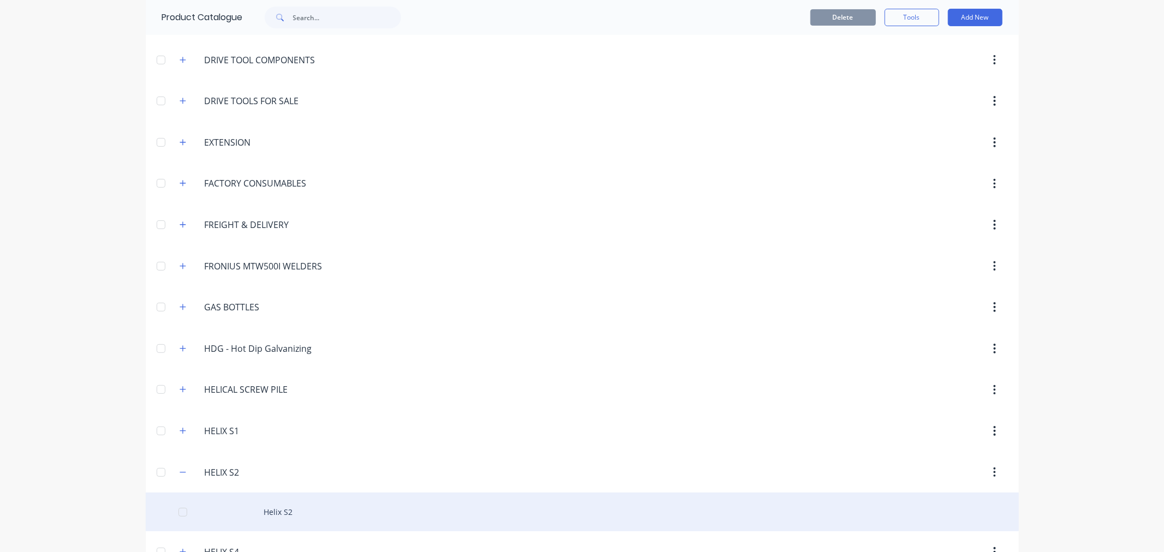
scroll to position [363, 0]
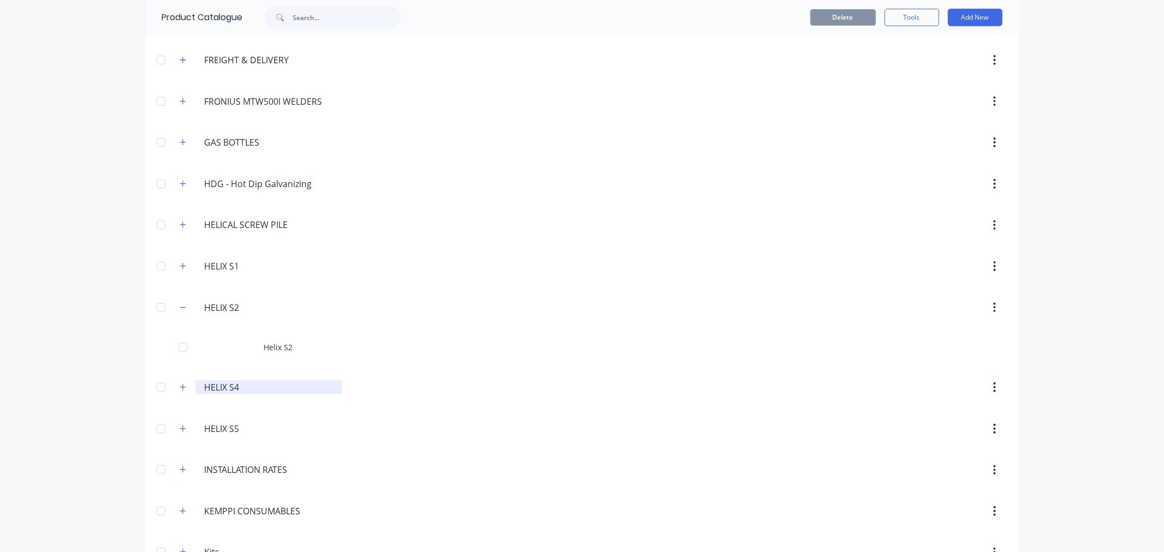
click at [235, 390] on input "HELIX S4" at bounding box center [269, 387] width 129 height 13
click at [180, 389] on icon "button" at bounding box center [183, 388] width 7 height 8
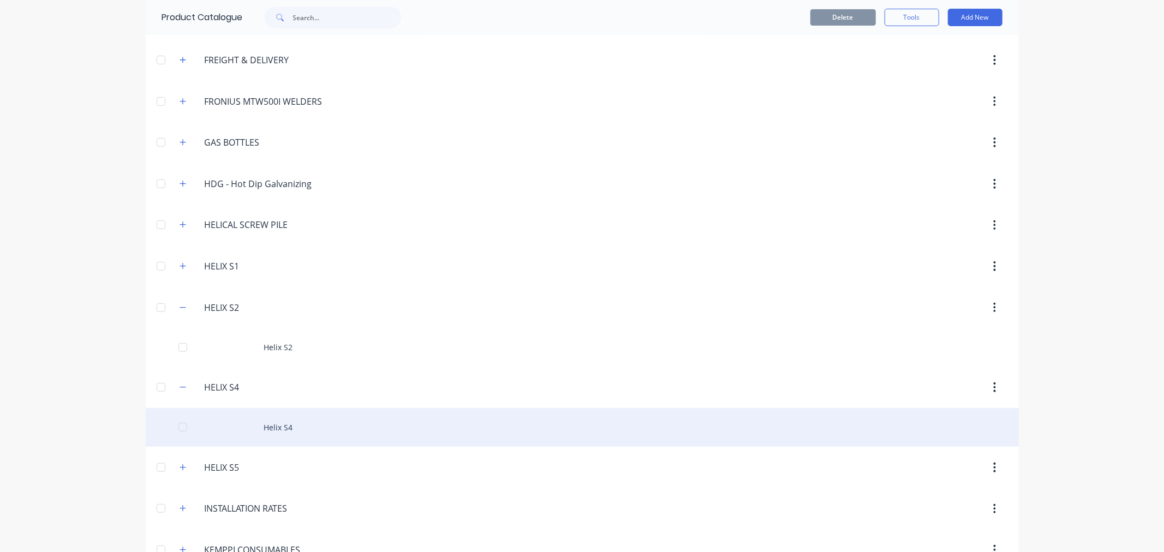
click at [272, 428] on div "Helix S4" at bounding box center [582, 427] width 873 height 39
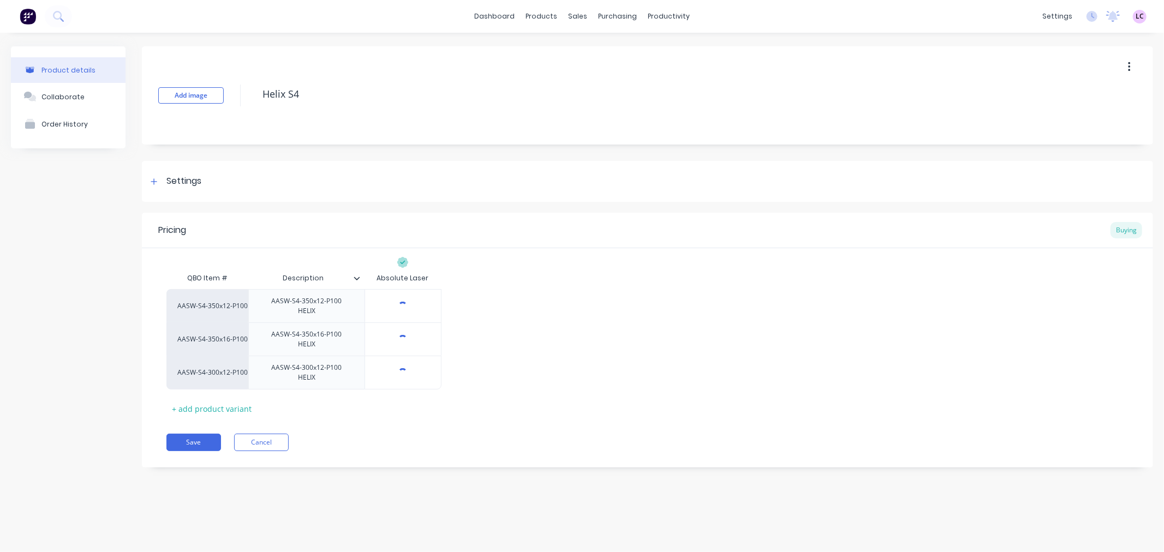
type textarea "x"
type input "$25.29"
click at [410, 301] on input "$25.29" at bounding box center [403, 306] width 76 height 10
drag, startPoint x: 415, startPoint y: 304, endPoint x: 395, endPoint y: 307, distance: 20.4
click at [395, 307] on input "$25.29" at bounding box center [403, 306] width 76 height 10
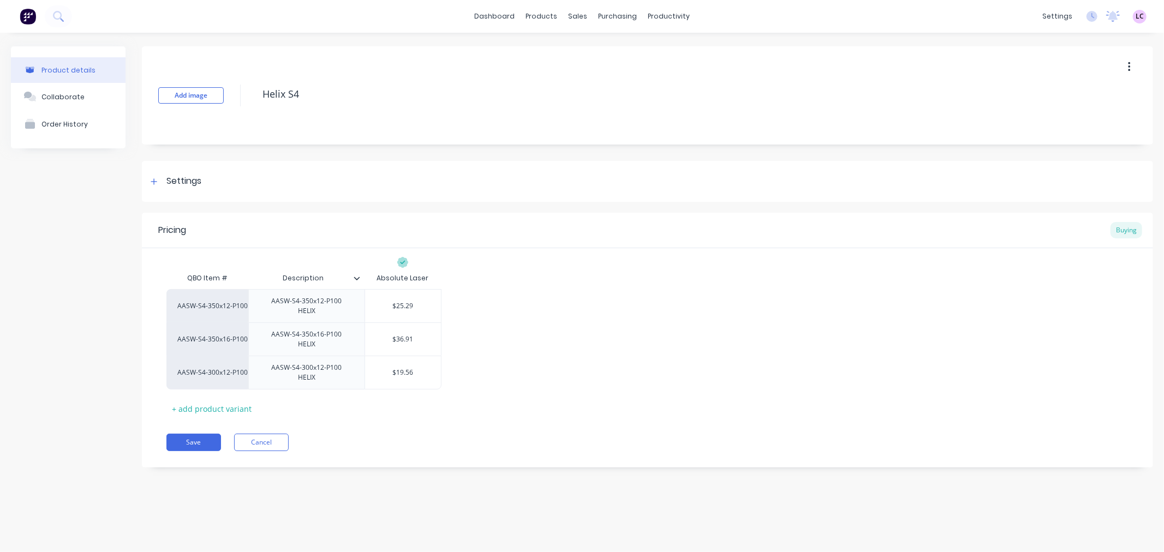
type textarea "x"
type input "$2"
type textarea "x"
type input "$24"
type textarea "x"
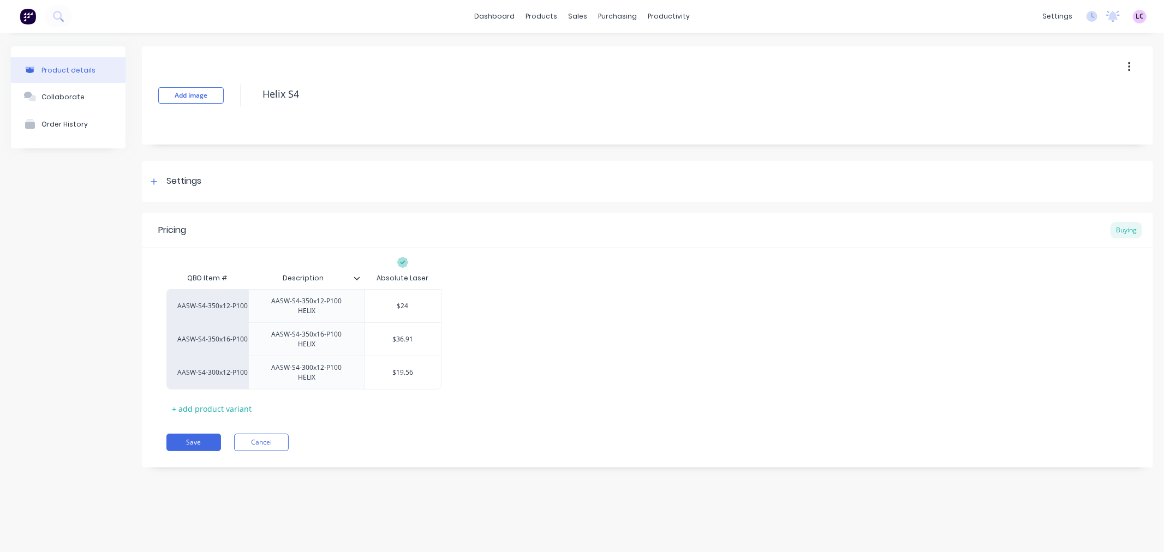
type input "$24."
type textarea "x"
type input "$24.0"
type textarea "x"
type input "$24.04"
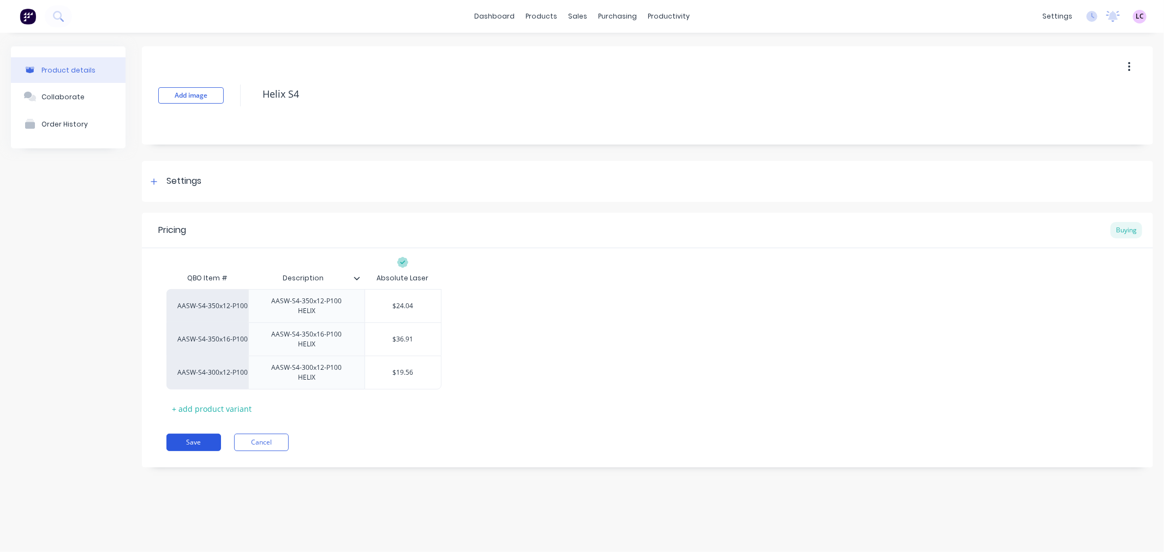
click at [192, 434] on button "Save" at bounding box center [193, 442] width 55 height 17
type textarea "x"
